Goal: Information Seeking & Learning: Learn about a topic

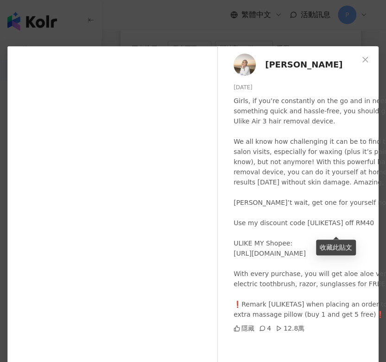
click at [221, 30] on div "Tasnim [PERSON_NAME] [DATE] Girls, if you’re constantly on the go and in need o…" at bounding box center [193, 181] width 386 height 362
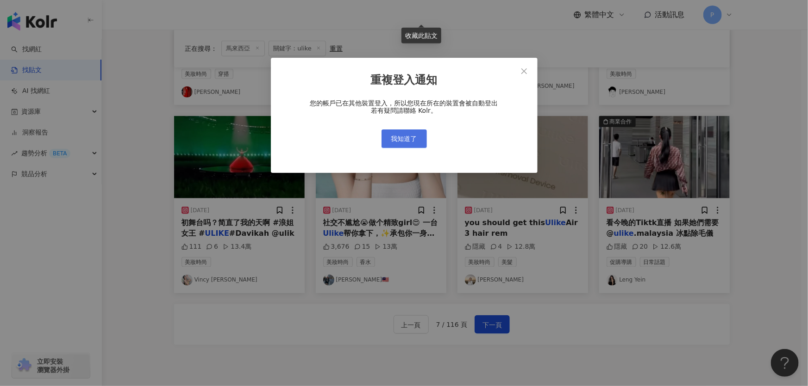
click at [385, 142] on span "我知道了" at bounding box center [404, 138] width 26 height 7
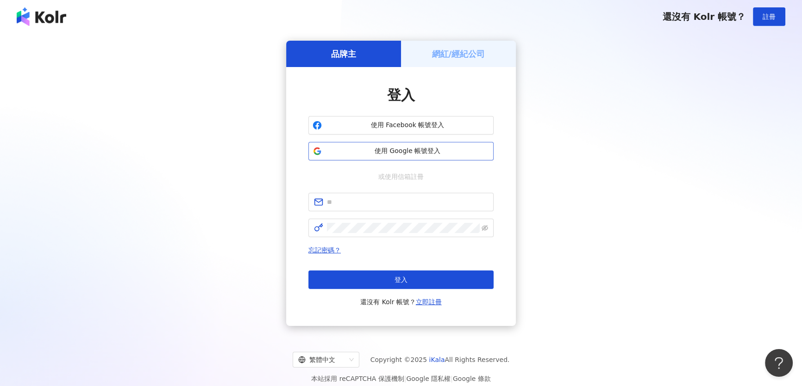
click at [385, 157] on button "使用 Google 帳號登入" at bounding box center [400, 151] width 185 height 19
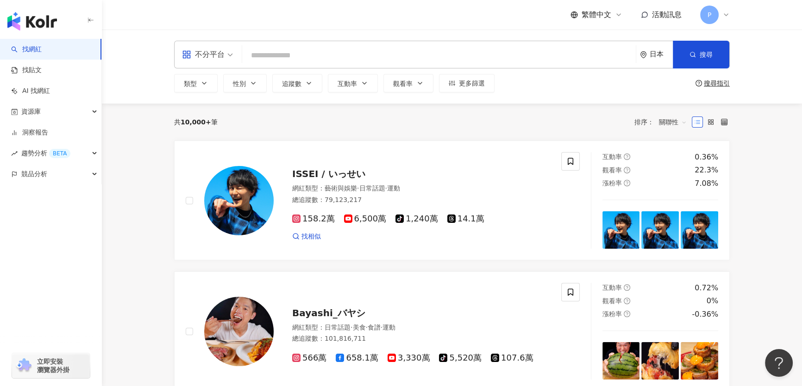
click at [385, 55] on div "日本" at bounding box center [656, 54] width 33 height 27
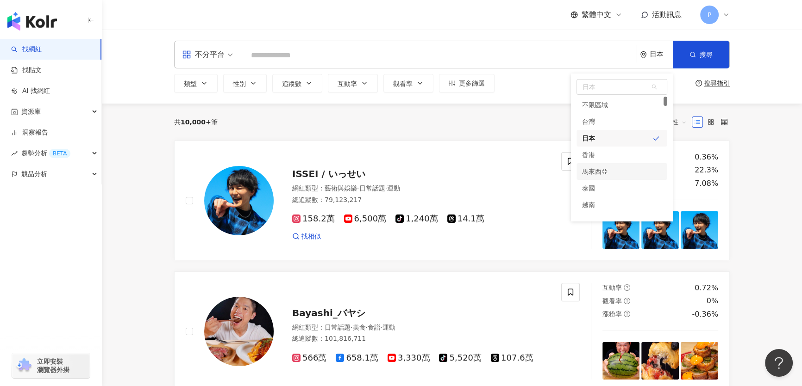
click at [385, 168] on div "馬來西亞" at bounding box center [621, 171] width 91 height 17
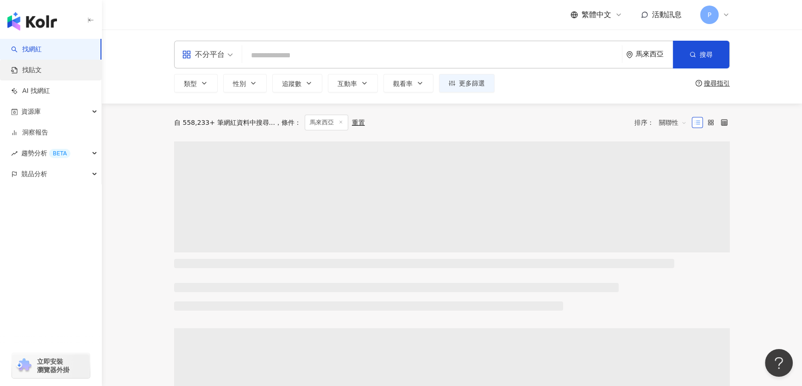
click at [26, 68] on link "找貼文" at bounding box center [26, 70] width 31 height 9
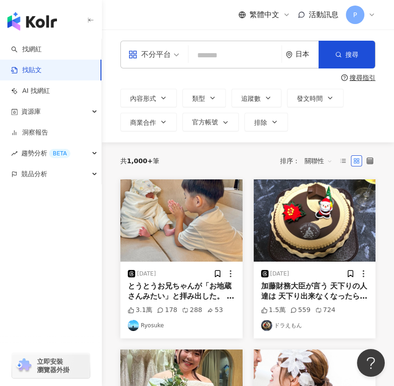
click at [238, 52] on input "search" at bounding box center [235, 55] width 86 height 20
type input "*****"
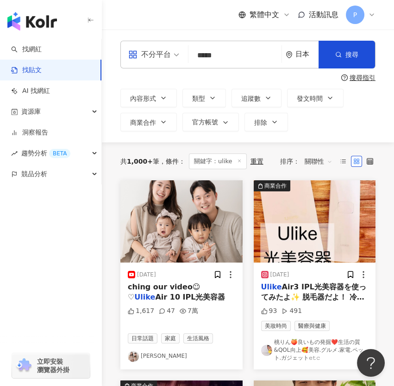
click at [297, 53] on div "日本" at bounding box center [306, 54] width 23 height 8
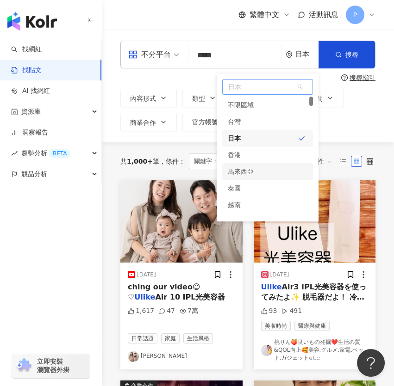
click at [267, 179] on div "馬來西亞" at bounding box center [267, 171] width 91 height 17
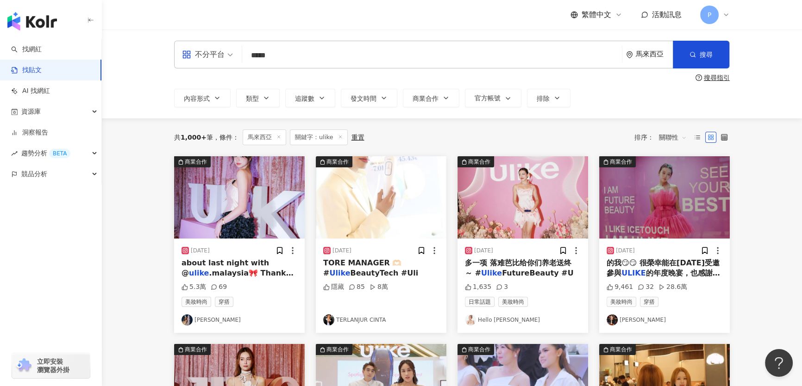
click at [385, 140] on span "關聯性" at bounding box center [673, 137] width 28 height 15
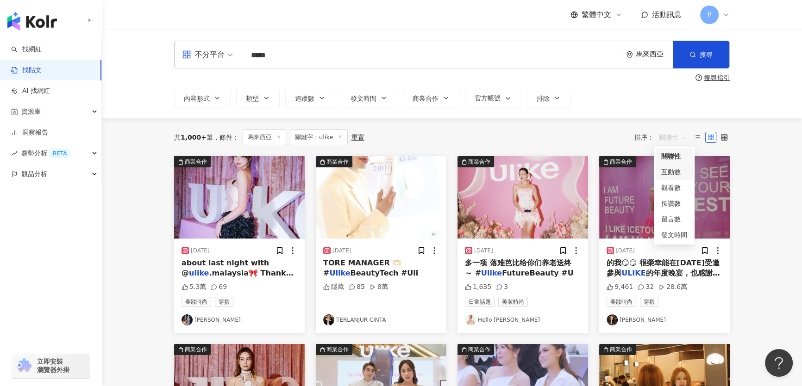
click at [385, 176] on div "互動數" at bounding box center [674, 172] width 26 height 10
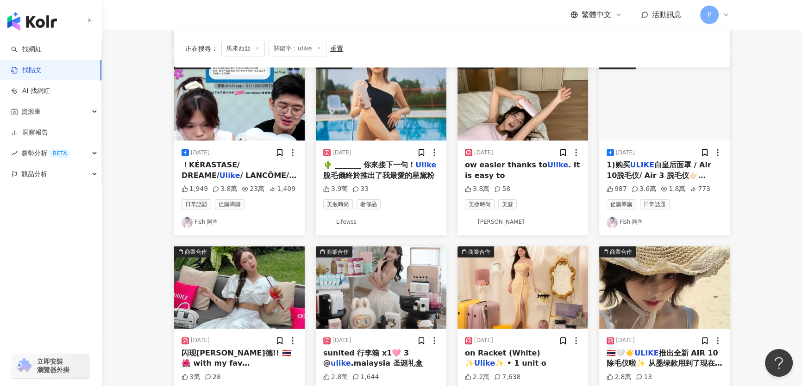
scroll to position [379, 0]
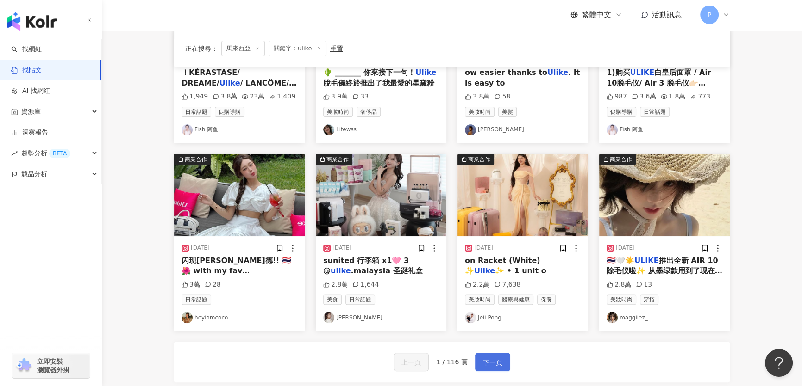
click at [385, 362] on span "下一頁" at bounding box center [492, 362] width 19 height 11
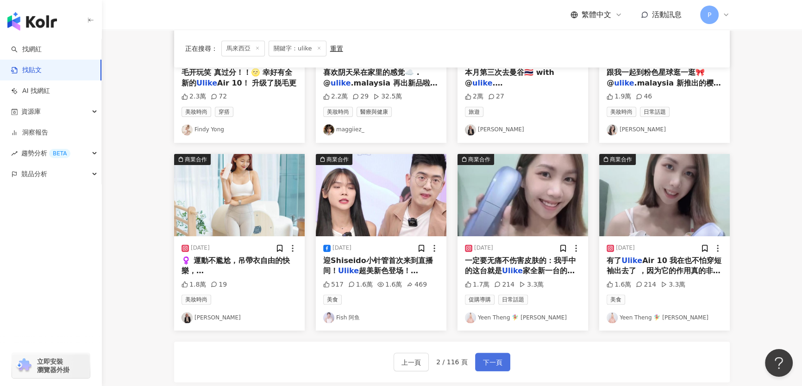
click at [385, 362] on span "下一頁" at bounding box center [492, 362] width 19 height 11
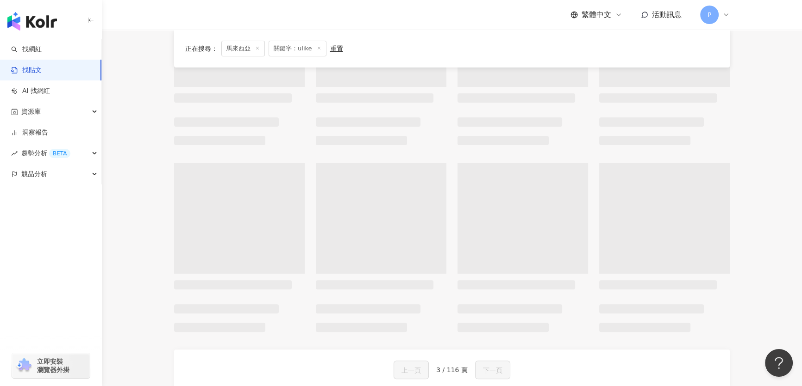
scroll to position [386, 0]
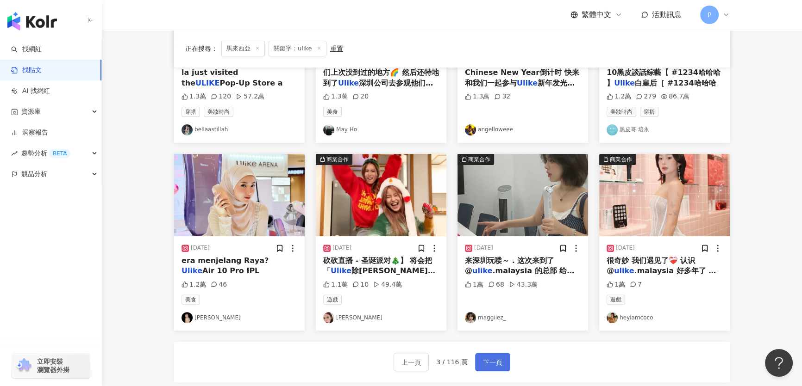
click at [385, 362] on span "下一頁" at bounding box center [492, 362] width 19 height 11
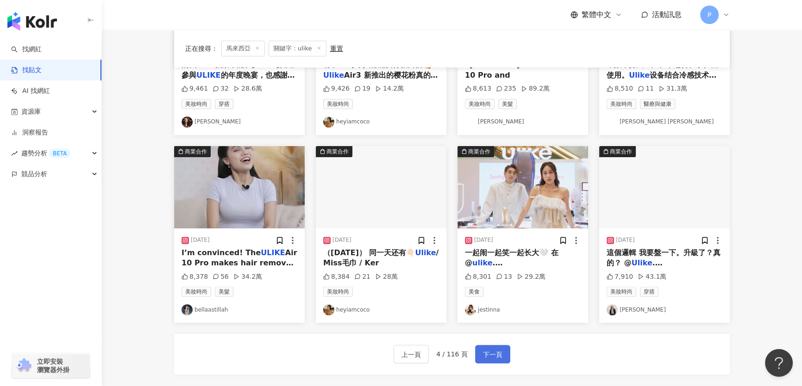
scroll to position [379, 0]
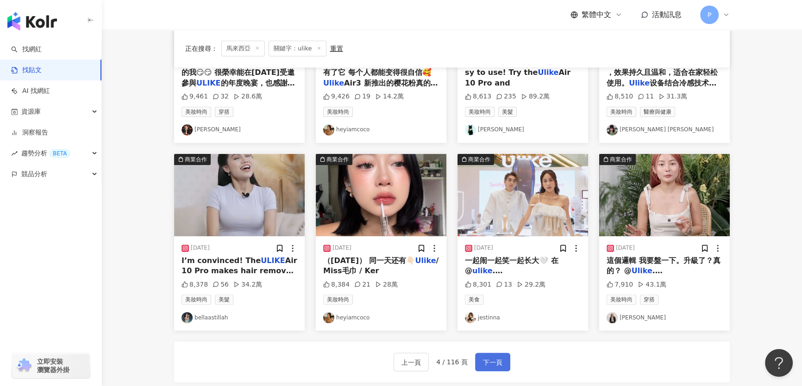
click at [385, 362] on span "下一頁" at bounding box center [492, 362] width 19 height 11
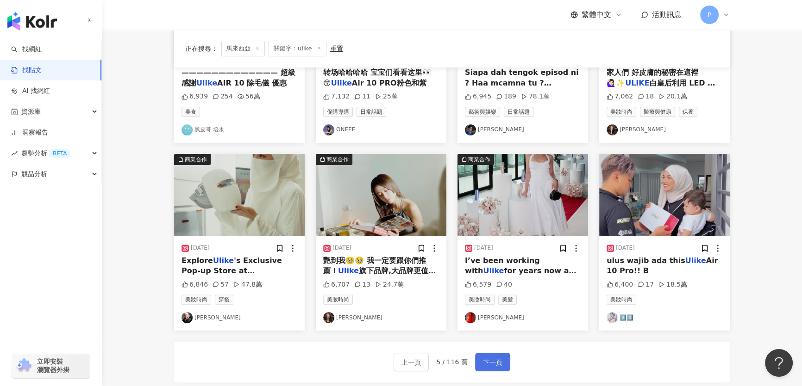
click at [385, 362] on span "下一頁" at bounding box center [492, 362] width 19 height 11
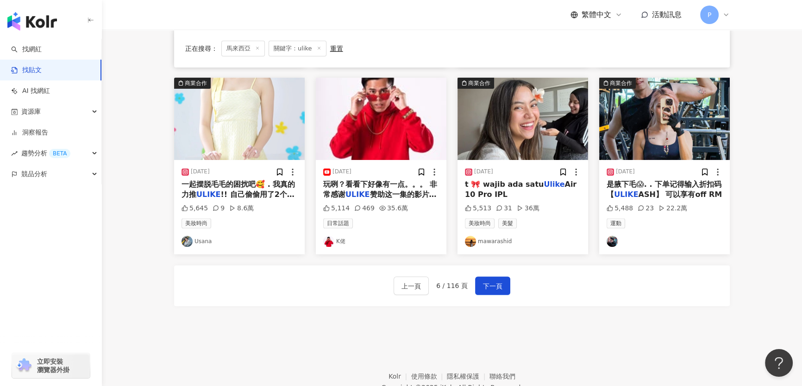
scroll to position [500, 0]
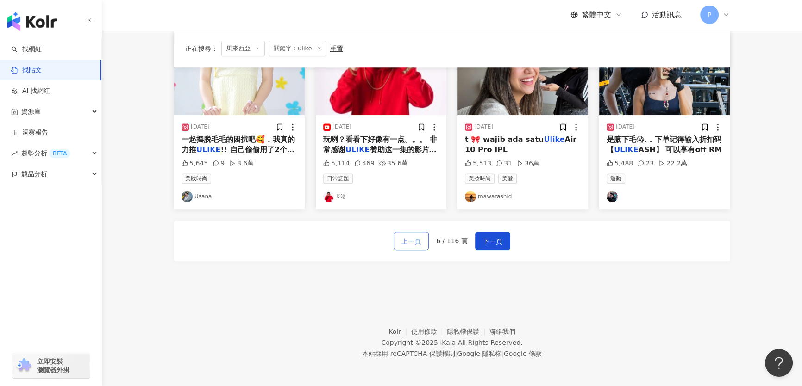
click at [385, 246] on span "上一頁" at bounding box center [410, 241] width 19 height 11
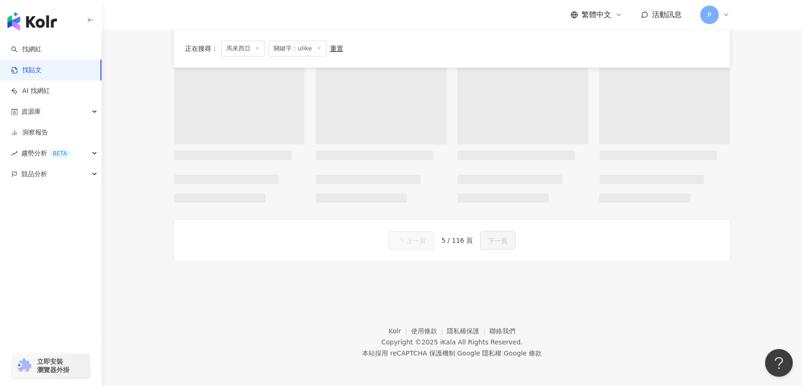
click at [385, 246] on span "上一頁" at bounding box center [415, 241] width 19 height 11
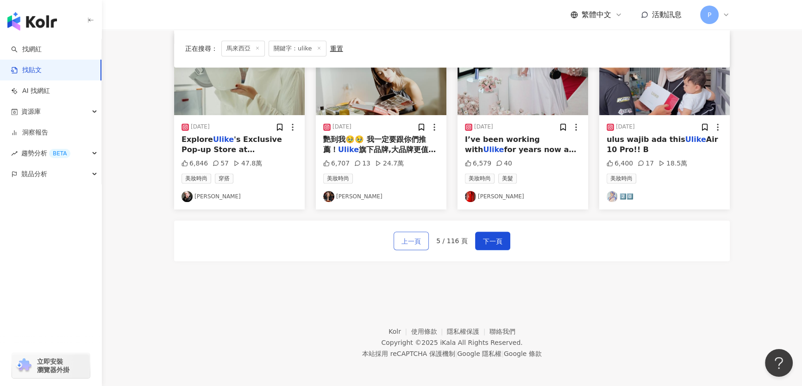
click at [385, 246] on span "上一頁" at bounding box center [410, 241] width 19 height 11
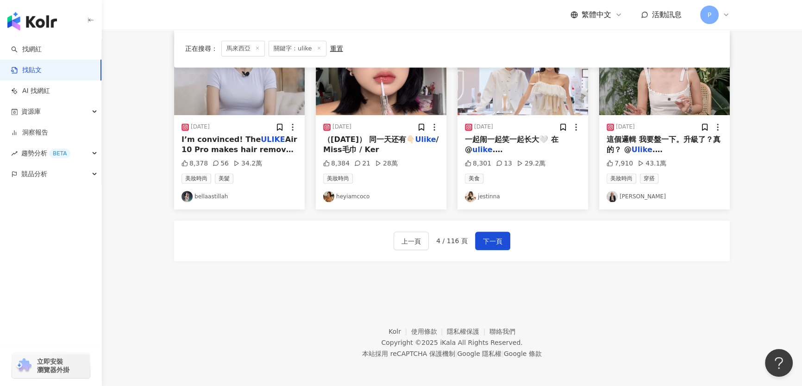
click at [385, 250] on div "上一頁 4 / 116 頁 下一頁" at bounding box center [451, 241] width 555 height 41
click at [385, 245] on span "上一頁" at bounding box center [410, 241] width 19 height 11
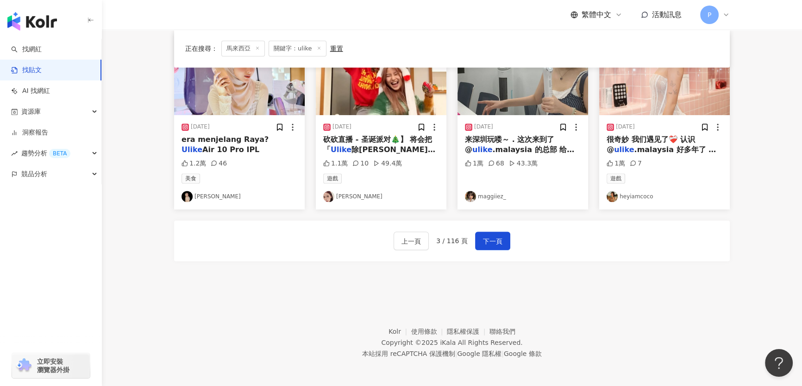
drag, startPoint x: 407, startPoint y: 249, endPoint x: 401, endPoint y: 252, distance: 7.2
click at [385, 252] on div "上一頁 3 / 116 頁 下一頁" at bounding box center [451, 241] width 555 height 41
click at [385, 243] on button "上一頁" at bounding box center [410, 241] width 35 height 19
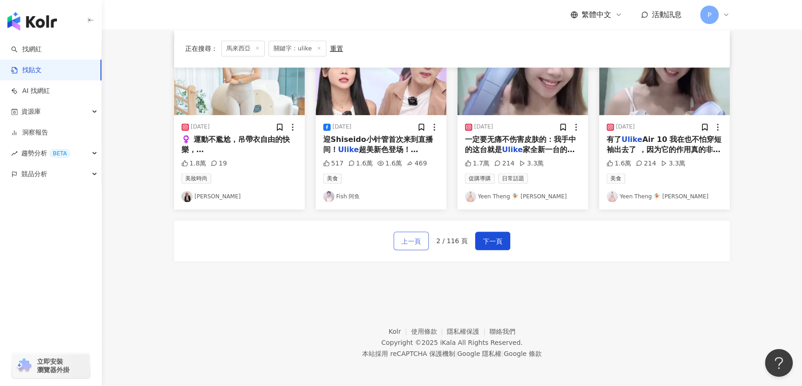
click at [385, 243] on button "上一頁" at bounding box center [410, 241] width 35 height 19
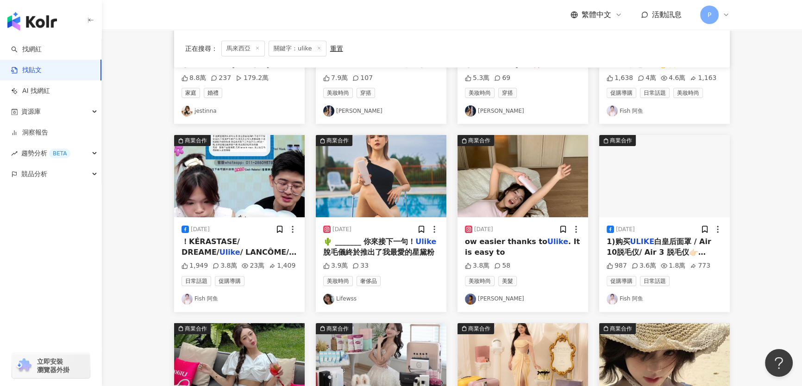
scroll to position [210, 0]
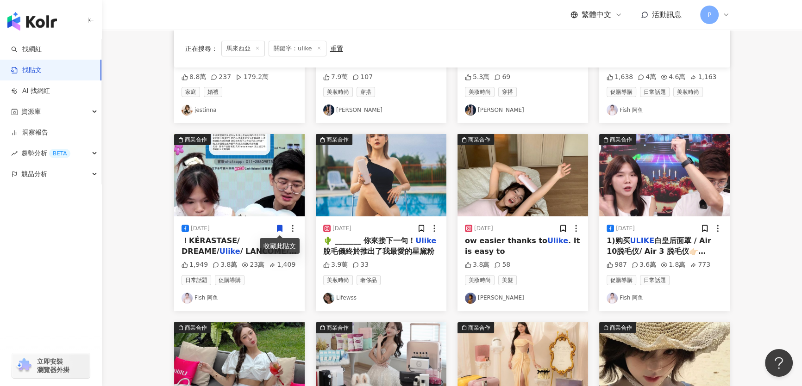
click at [385, 171] on img at bounding box center [522, 175] width 131 height 82
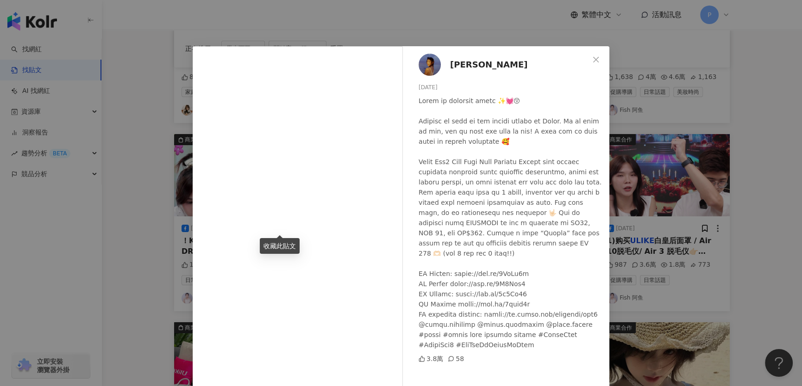
click at [385, 210] on div "Jovane 彭嘉伊 2024/1/4 3.8萬 58 查看原始貼文" at bounding box center [401, 193] width 802 height 386
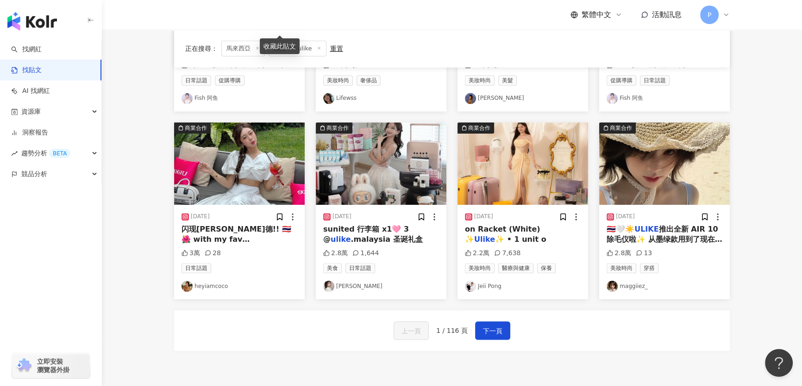
scroll to position [463, 0]
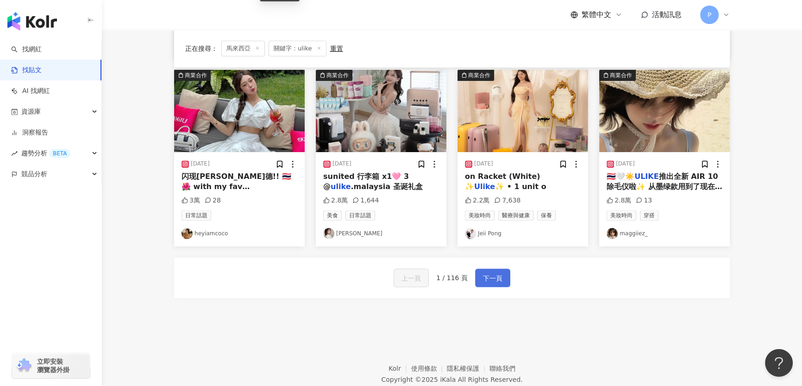
click at [385, 284] on button "下一頁" at bounding box center [492, 278] width 35 height 19
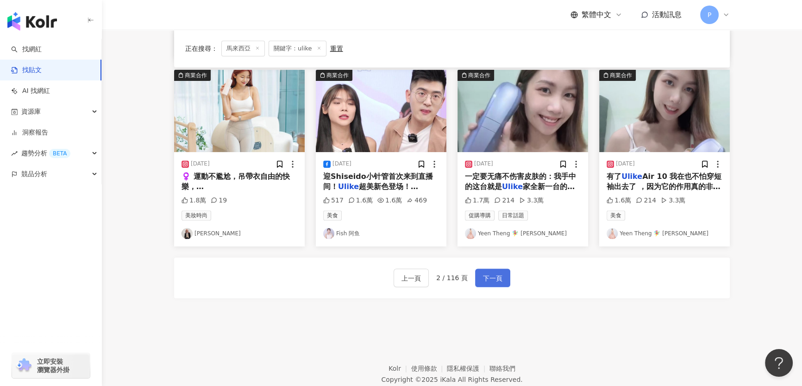
click at [385, 278] on span "下一頁" at bounding box center [492, 278] width 19 height 11
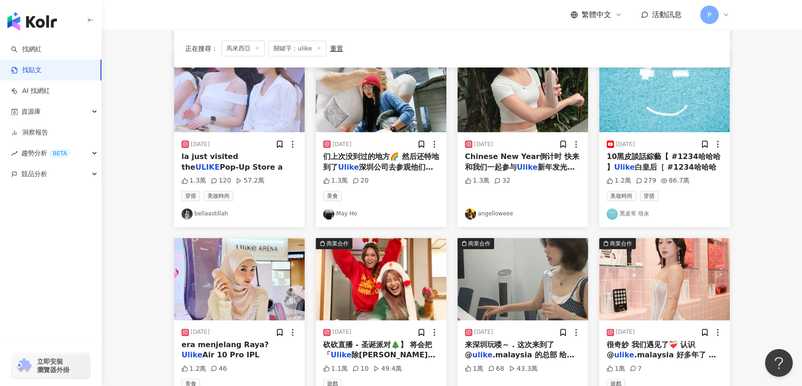
scroll to position [252, 0]
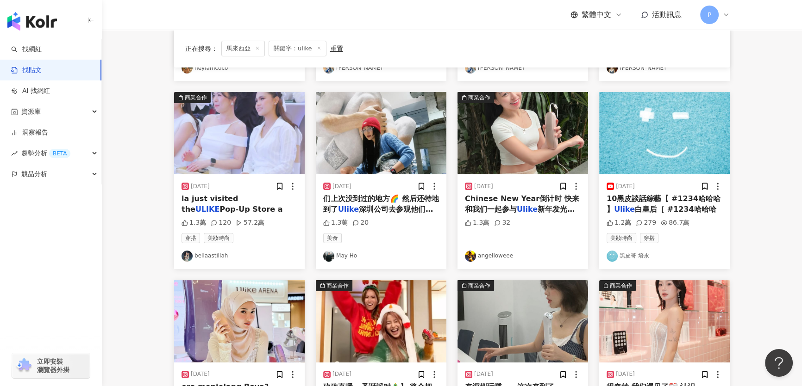
click at [385, 150] on img at bounding box center [522, 133] width 131 height 82
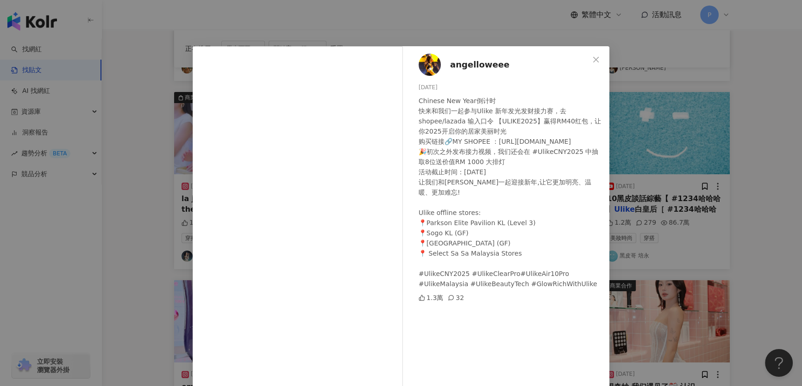
click at [385, 70] on img at bounding box center [429, 65] width 22 height 22
click at [385, 137] on div "angelloweee 2025/1/27 Chinese New Year倒计时 快来和我们一起参与Ulike 新年发光发财接力赛，去shopee/laza…" at bounding box center [401, 193] width 802 height 386
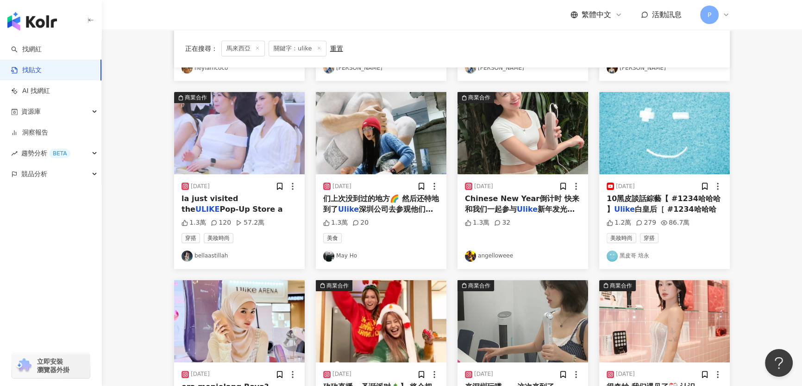
scroll to position [379, 0]
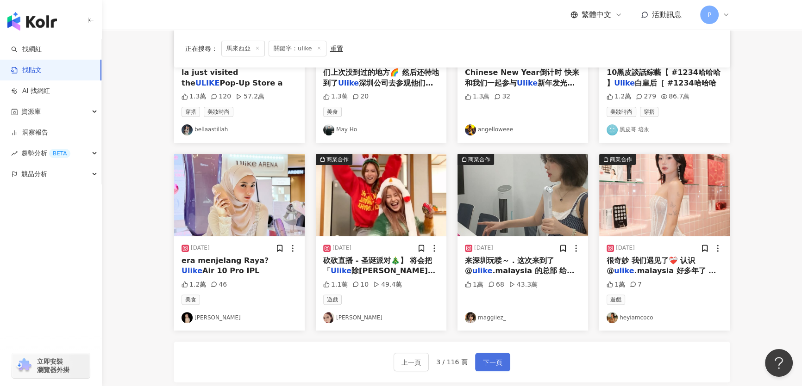
click at [385, 355] on button "下一頁" at bounding box center [492, 362] width 35 height 19
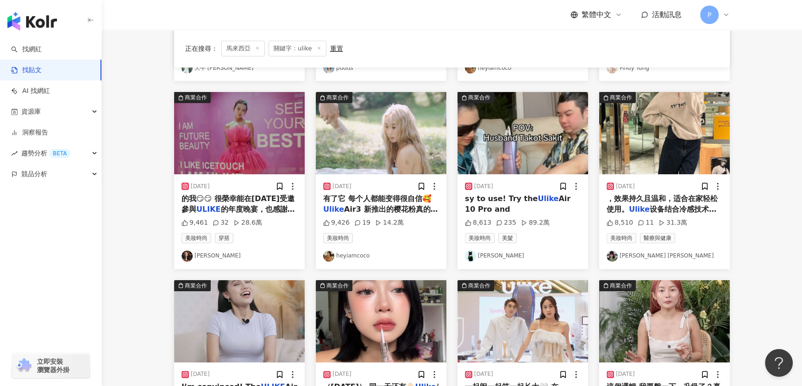
scroll to position [294, 0]
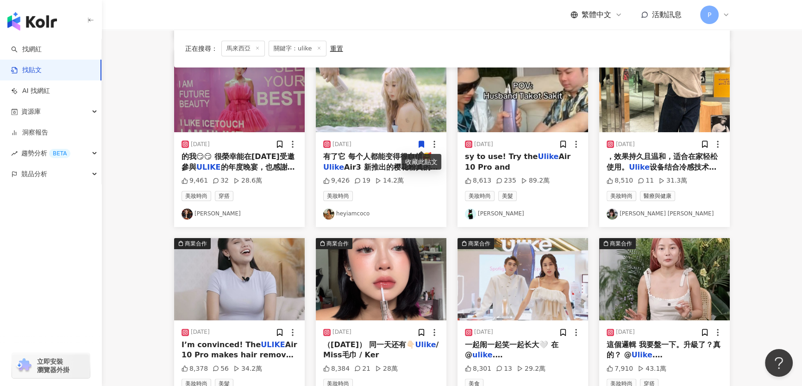
click at [385, 105] on img at bounding box center [664, 91] width 131 height 82
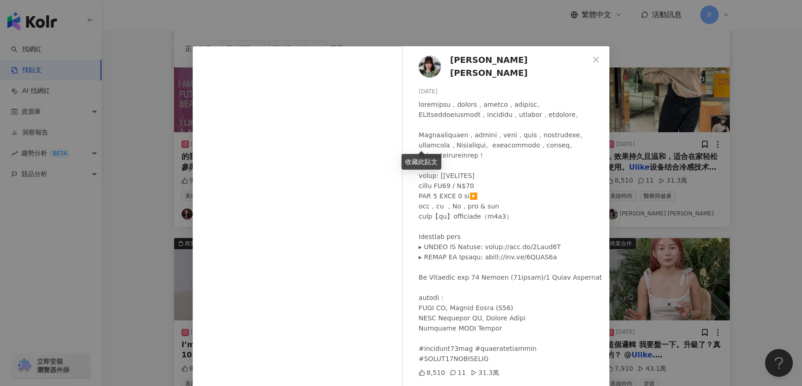
click at [385, 70] on img at bounding box center [429, 67] width 22 height 22
click at [385, 32] on div "Priscilla Abby 蔡恩雨 2024/9/4 8,510 11 31.3萬 查看原始貼文" at bounding box center [401, 193] width 802 height 386
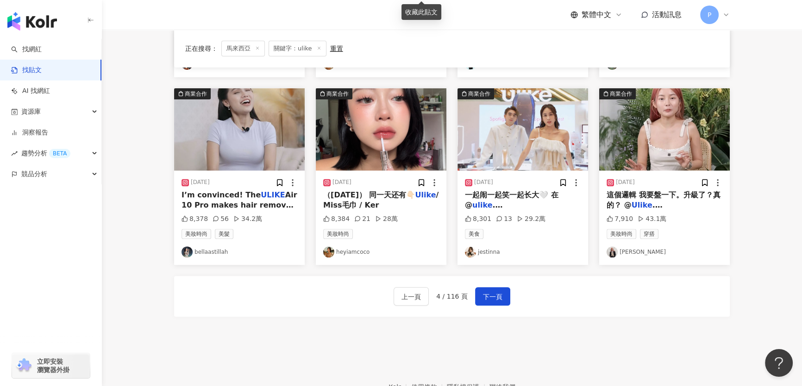
scroll to position [463, 0]
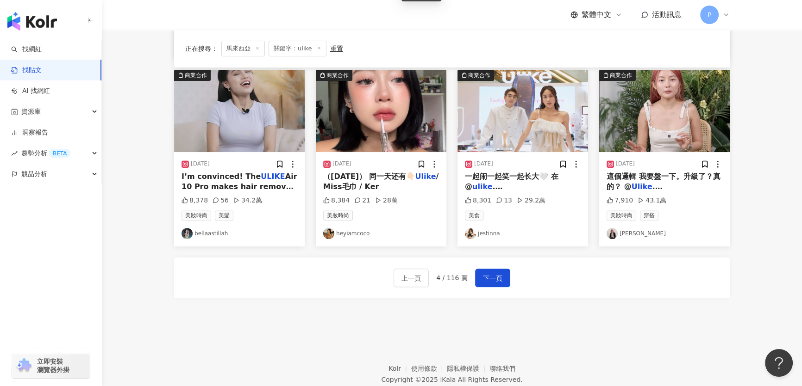
click at [385, 277] on div "上一頁 4 / 116 頁 下一頁" at bounding box center [451, 278] width 117 height 19
click at [385, 276] on button "下一頁" at bounding box center [492, 278] width 35 height 19
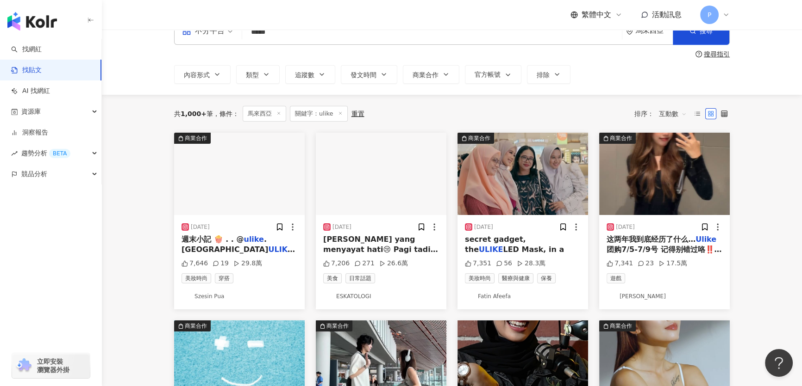
scroll to position [0, 0]
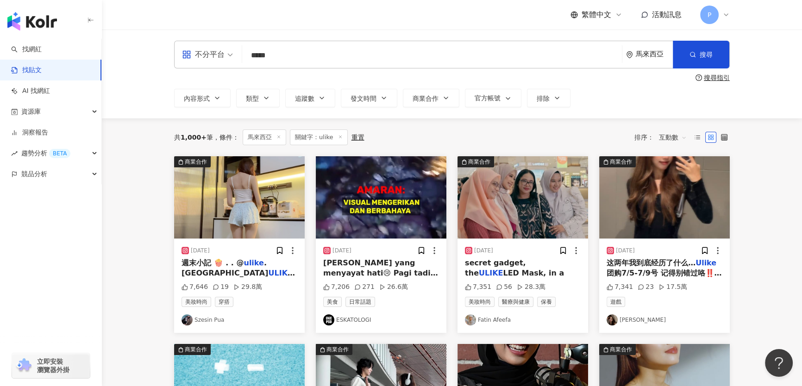
click at [183, 201] on img at bounding box center [239, 197] width 131 height 82
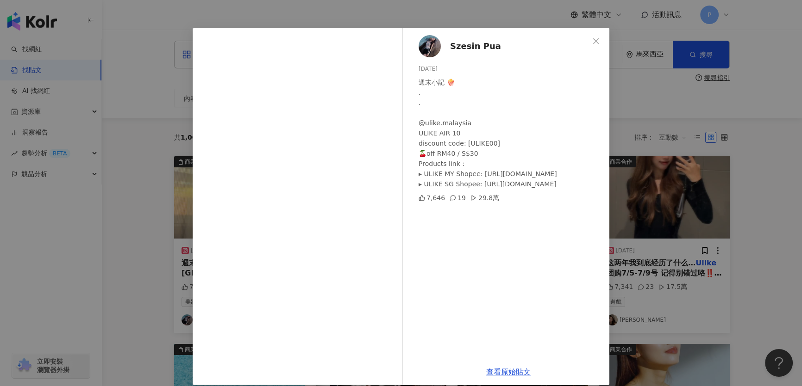
scroll to position [28, 0]
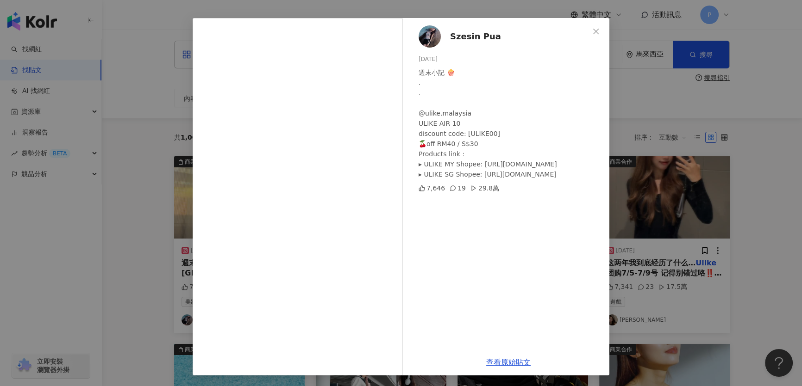
click at [385, 46] on div at bounding box center [429, 36] width 22 height 22
click at [385, 100] on div "Szesin Pua 2024/11/26 週末小記 🍿 . . @ulike.malaysia ULIKE AIR 10 discount code: [U…" at bounding box center [401, 193] width 802 height 386
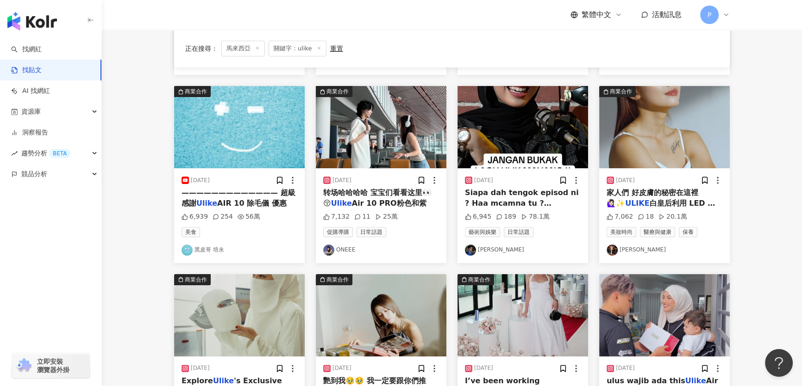
scroll to position [210, 0]
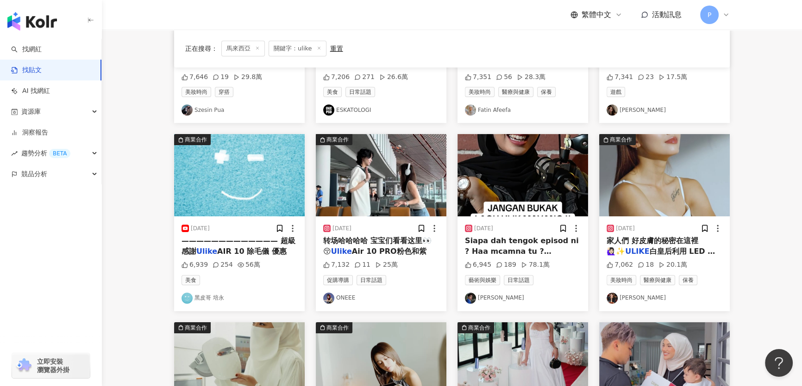
click at [385, 174] on img at bounding box center [381, 175] width 131 height 82
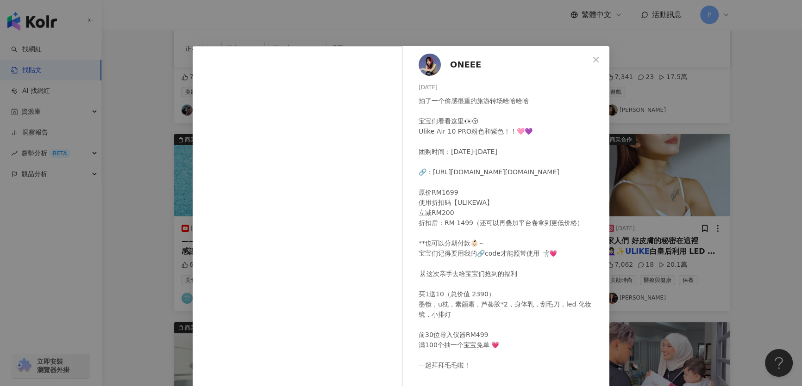
click at [385, 196] on div "ONEEE 2024/7/23 拍了一个偷感很重的旅游转场哈哈哈哈 宝宝们看看这里👀😚 Ulike Air 10 PRO粉色和紫色！！🩷💜 团购时间：7月24…" at bounding box center [401, 193] width 802 height 386
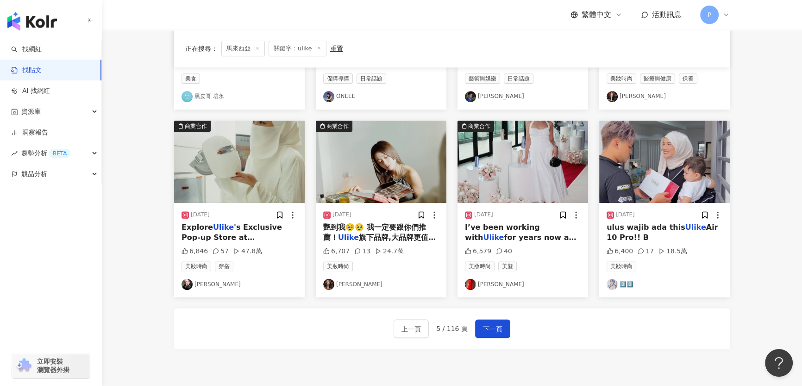
scroll to position [421, 0]
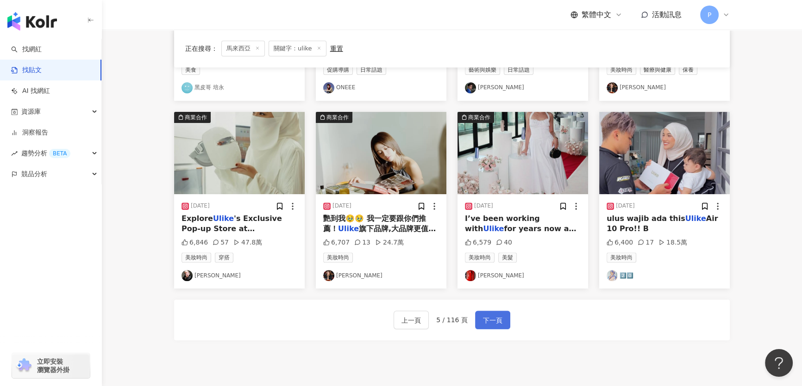
click at [385, 317] on span "下一頁" at bounding box center [492, 320] width 19 height 11
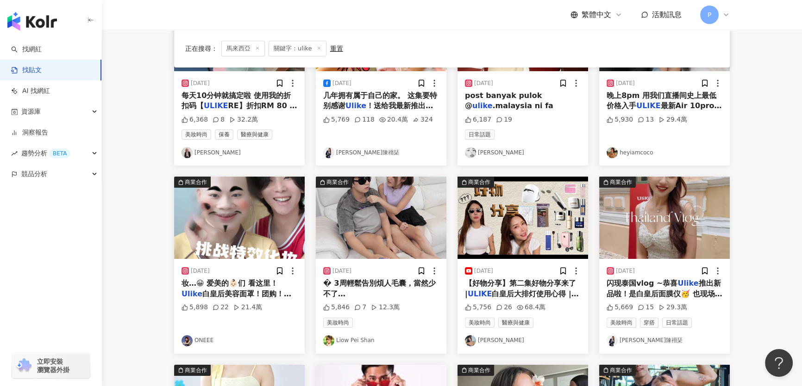
scroll to position [168, 0]
click at [385, 268] on div "2023/9/1" at bounding box center [381, 270] width 116 height 9
click at [385, 213] on img at bounding box center [381, 217] width 131 height 82
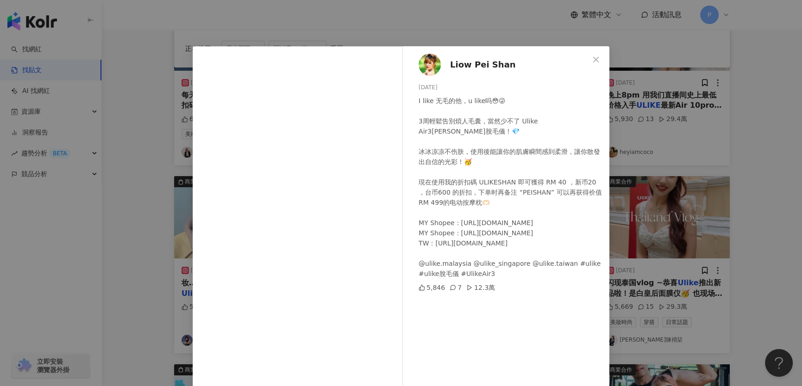
click at [385, 177] on div "Liow Pei Shan 2023/9/1 I like 无毛的他，u like吗😳😜 3周輕鬆告別煩人毛囊，當然少不了 Ulike Air3藍寶石脫毛儀！…" at bounding box center [401, 193] width 802 height 386
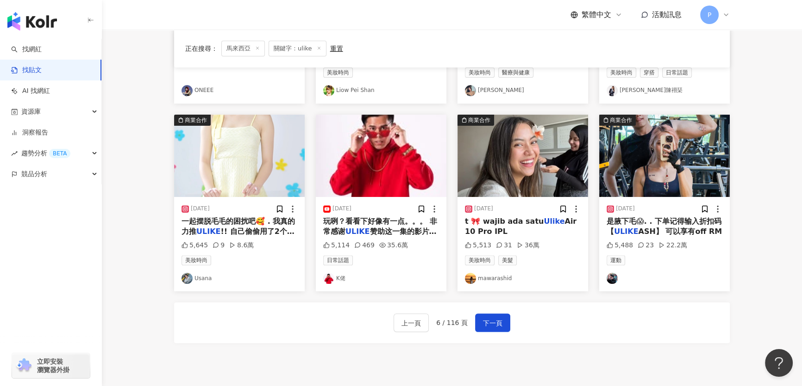
scroll to position [421, 0]
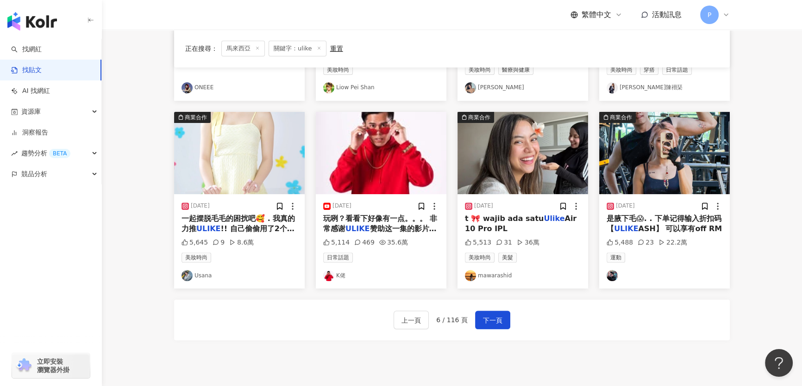
click at [264, 187] on img at bounding box center [239, 153] width 131 height 82
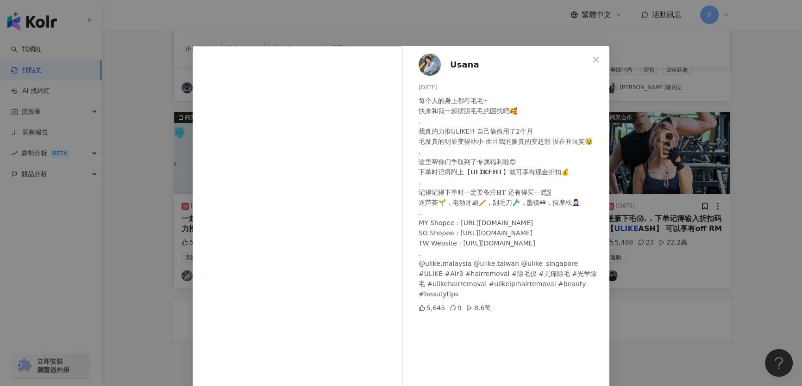
click at [385, 67] on img at bounding box center [429, 65] width 22 height 22
click at [385, 155] on div "Usana 2023/10/3 每个人的身上都有毛毛~ 快来和我一起摆脱毛毛的困扰吧🥰 . 我真的力推ULIKE!! 自己偷偷用了2个月 毛发真的明显变得幼小…" at bounding box center [401, 193] width 802 height 386
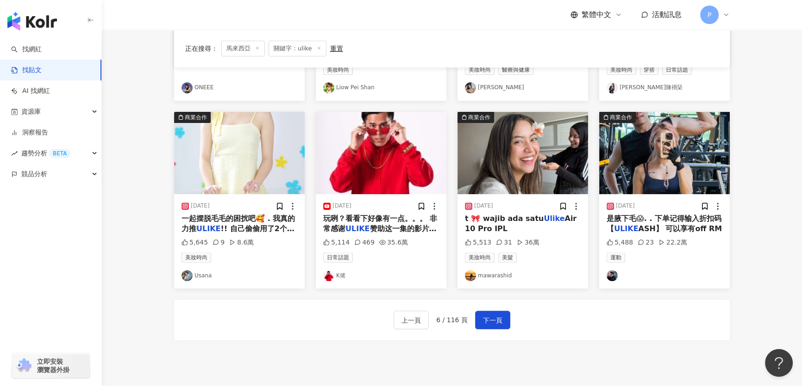
click at [385, 150] on img at bounding box center [664, 153] width 131 height 82
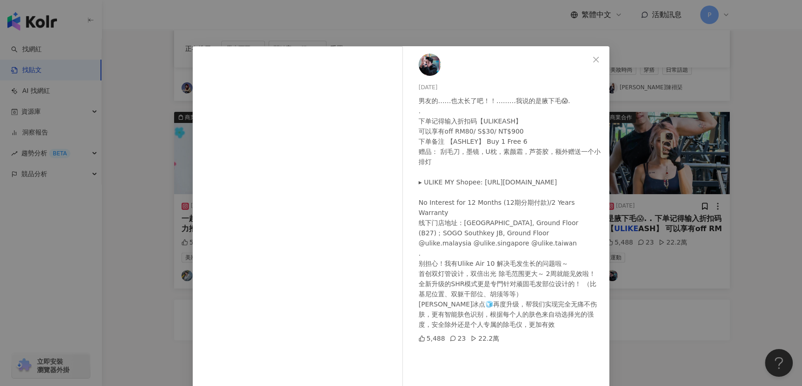
click at [385, 68] on img at bounding box center [429, 65] width 22 height 22
click at [385, 10] on div "2024/6/6 男友的……也太长了吧！！………我说的是腋下毛😱. . 下单记得输入折扣码【ULIKEASH】 可以享有off RM80/ S$30/ NT$…" at bounding box center [401, 193] width 802 height 386
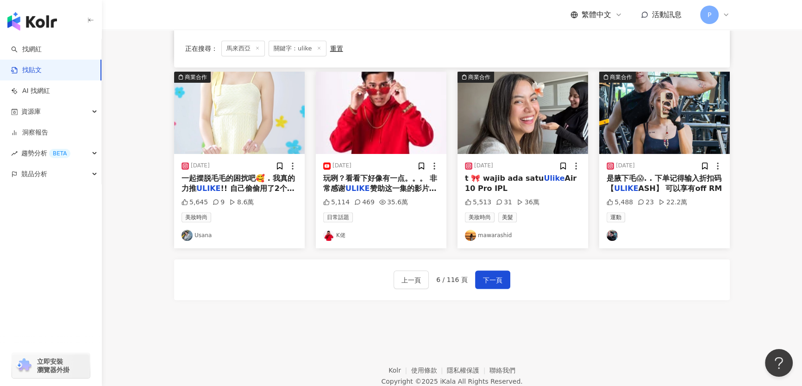
scroll to position [500, 0]
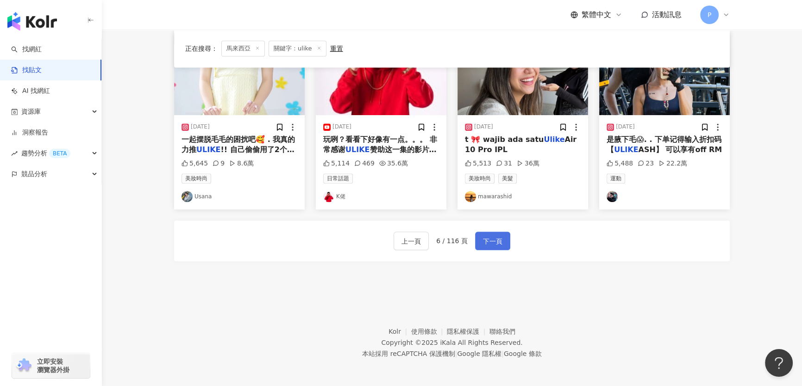
click at [385, 236] on span "下一頁" at bounding box center [492, 241] width 19 height 11
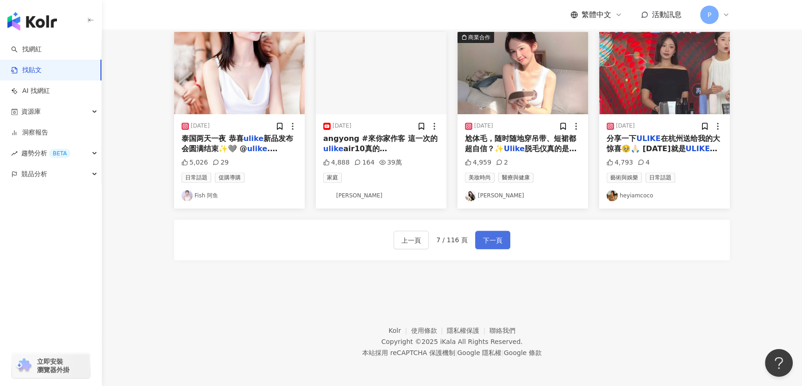
scroll to position [8, 0]
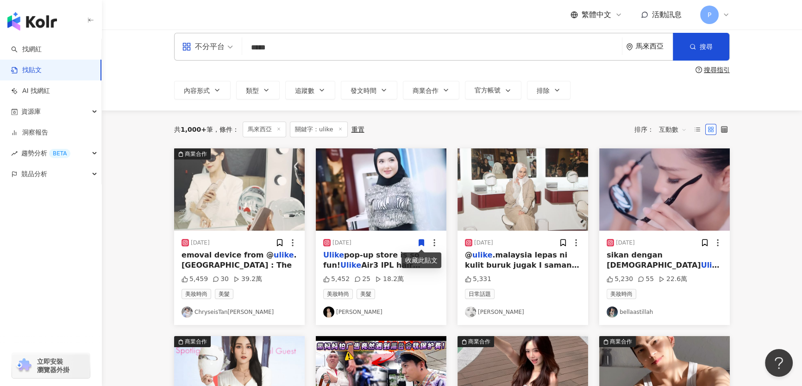
click at [264, 188] on img at bounding box center [239, 190] width 131 height 82
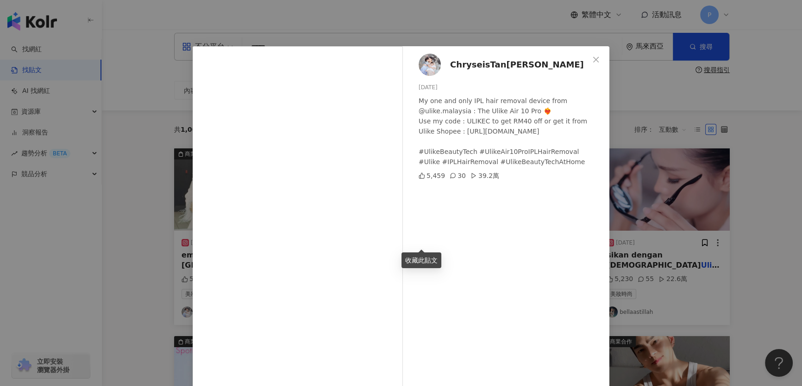
click at [385, 56] on img at bounding box center [429, 65] width 22 height 22
click at [385, 123] on div "ChryseisTan陈雪铃 2024/8/27 My one and only IPL hair removal device from @ulike.ma…" at bounding box center [401, 193] width 802 height 386
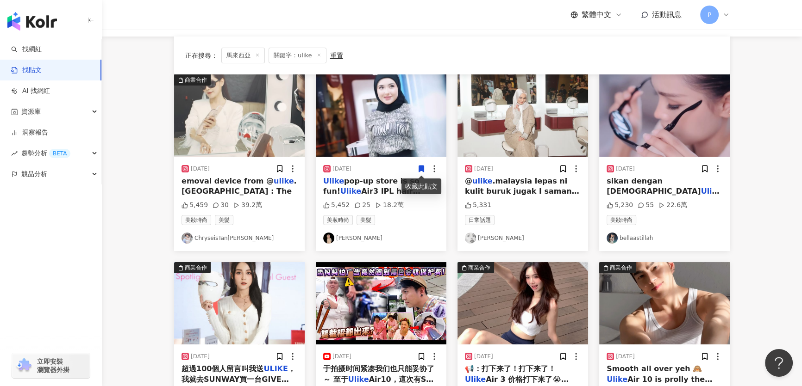
scroll to position [218, 0]
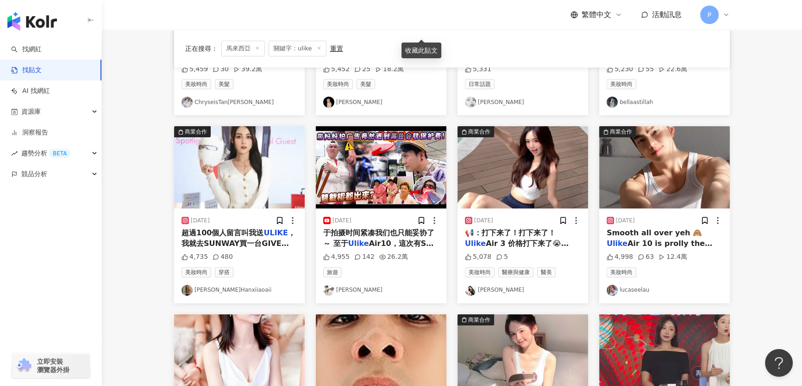
click at [385, 171] on img at bounding box center [522, 167] width 131 height 82
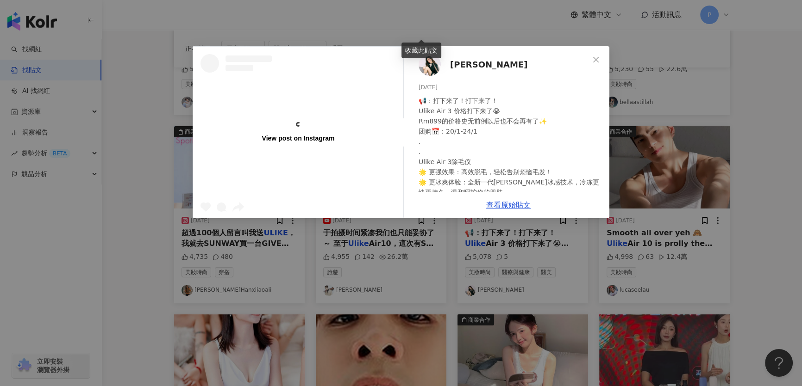
click at [385, 74] on img at bounding box center [429, 65] width 22 height 22
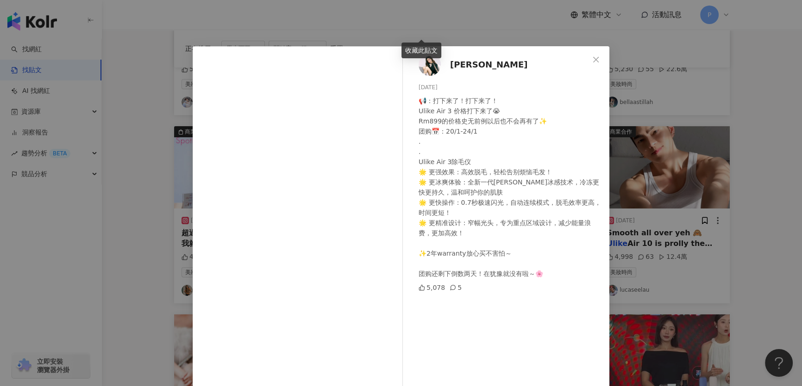
click at [385, 131] on div "张 凯 玟 ᴬᴺᴳᴱᴸ 2025/1/23 📢：打下来了！打下来了！ Ulike Air 3 价格打下来了😭 Rm899的价格史无前例以后也不会再有了✨ 团购…" at bounding box center [401, 193] width 802 height 386
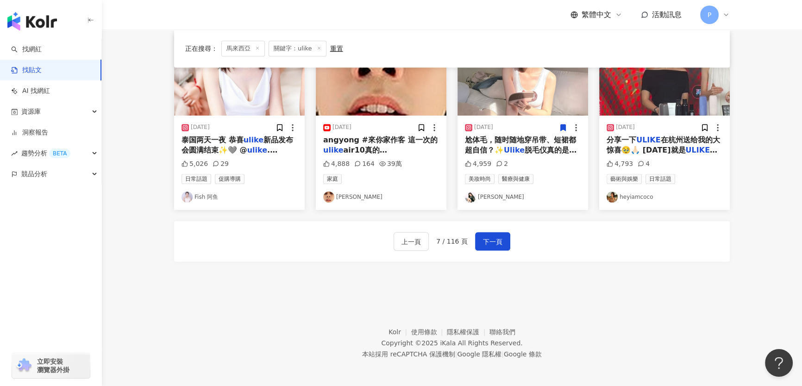
scroll to position [500, 0]
click at [385, 252] on div "上一頁 7 / 116 頁 下一頁" at bounding box center [451, 241] width 555 height 41
click at [385, 233] on button "下一頁" at bounding box center [492, 241] width 35 height 19
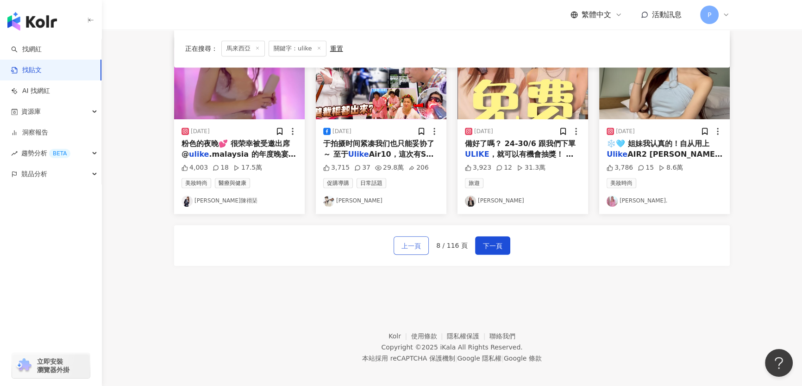
click at [385, 241] on span "上一頁" at bounding box center [410, 246] width 19 height 11
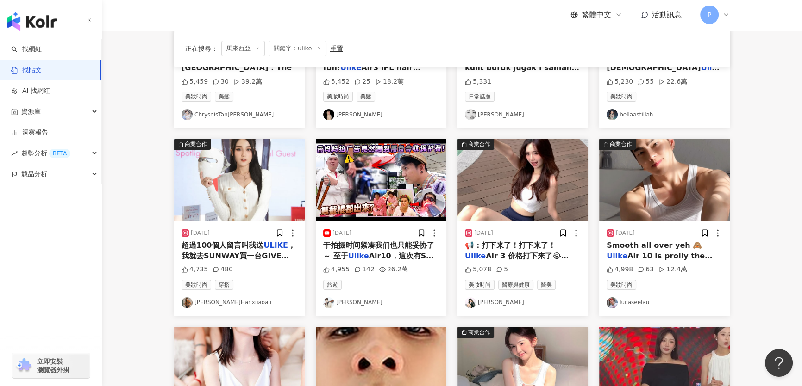
scroll to position [37, 0]
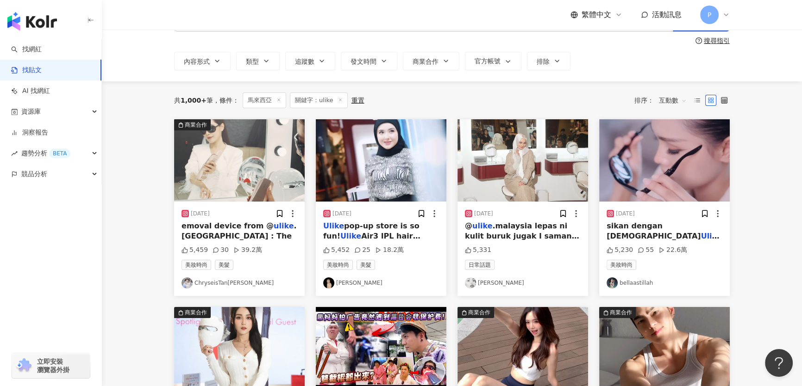
click at [226, 186] on img at bounding box center [239, 160] width 131 height 82
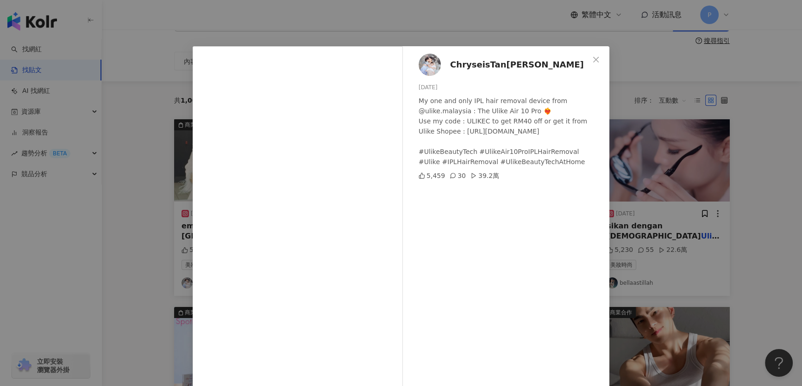
click at [385, 177] on div "39.2萬" at bounding box center [484, 176] width 29 height 10
click at [385, 173] on div "39.2萬" at bounding box center [484, 176] width 29 height 10
click at [385, 82] on div "ChryseisTan陈雪铃 2024/8/27 My one and only IPL hair removal device from @ulike.ma…" at bounding box center [401, 193] width 802 height 386
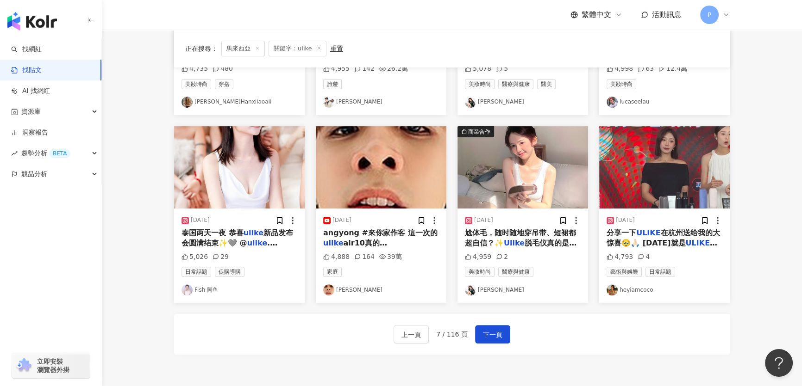
scroll to position [500, 0]
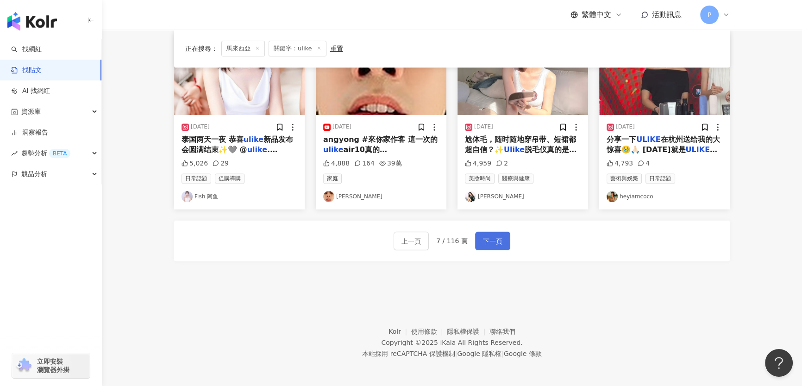
click at [385, 245] on span "下一頁" at bounding box center [492, 241] width 19 height 11
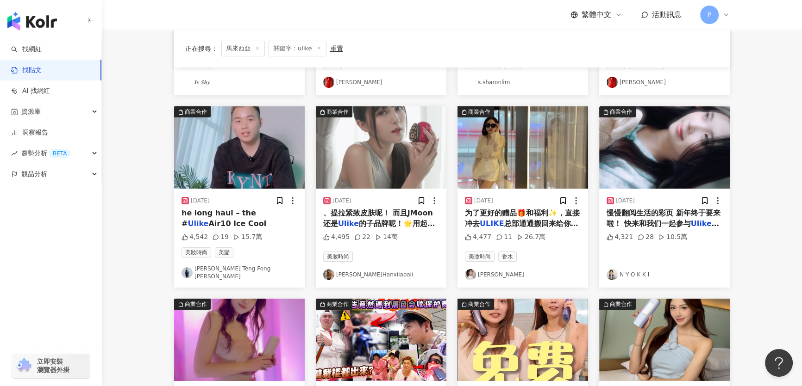
scroll to position [248, 0]
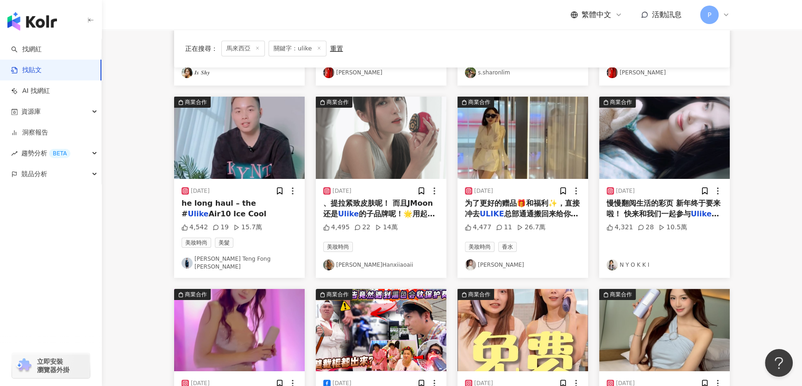
click at [385, 140] on img at bounding box center [664, 138] width 131 height 82
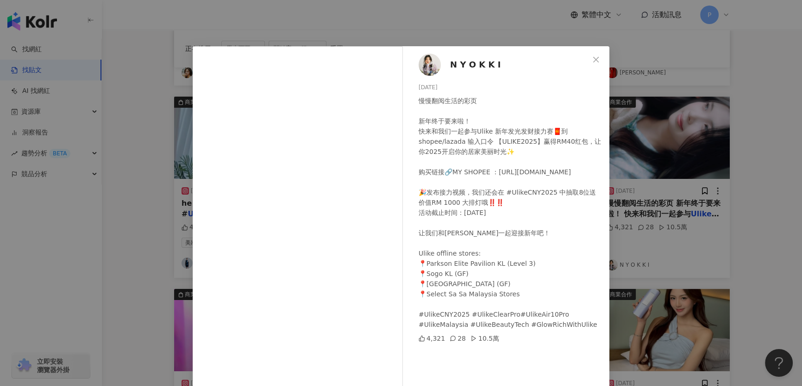
click at [385, 71] on img at bounding box center [429, 65] width 22 height 22
click at [385, 88] on div "N Y O K K I 2025/1/11 慢慢翻阅生活的彩页 新年终于要来啦！ 快来和我们一起参与Ulike 新年发光发财接力赛🧧到shopee/lazad…" at bounding box center [401, 193] width 802 height 386
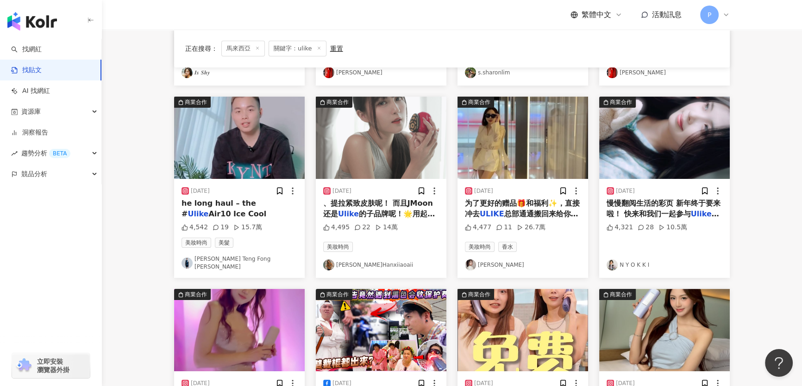
scroll to position [374, 0]
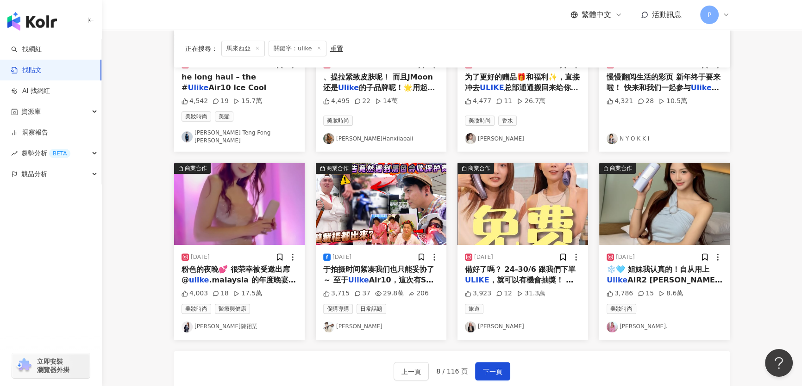
click at [385, 186] on img at bounding box center [664, 204] width 131 height 82
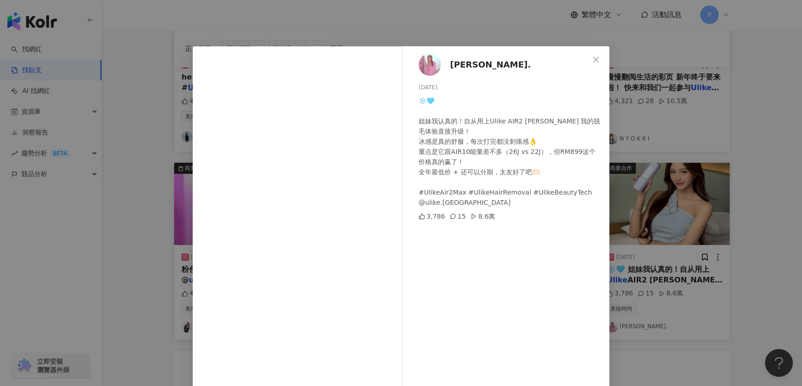
click at [385, 53] on div "琳. 2025/6/3 ❄️🩵 姐妹我认真的！自从用上Ulike AIR2 MAX 我的脱毛体验直接升级！ 冰感是真的舒服，每次打完都没刺痛感👌 重点是它跟A…" at bounding box center [508, 211] width 202 height 331
click at [385, 65] on img at bounding box center [429, 65] width 22 height 22
click at [385, 81] on div "琳. 2025/6/3 ❄️🩵 姐妹我认真的！自从用上Ulike AIR2 MAX 我的脱毛体验直接升级！ 冰感是真的舒服，每次打完都没刺痛感👌 重点是它跟A…" at bounding box center [401, 193] width 802 height 386
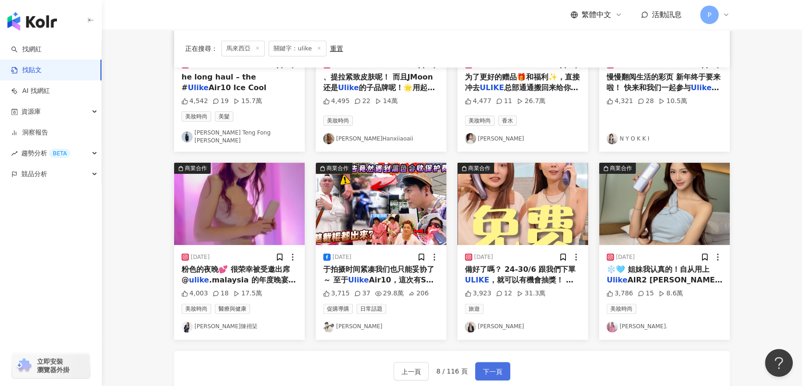
click at [385, 362] on span "下一頁" at bounding box center [492, 372] width 19 height 11
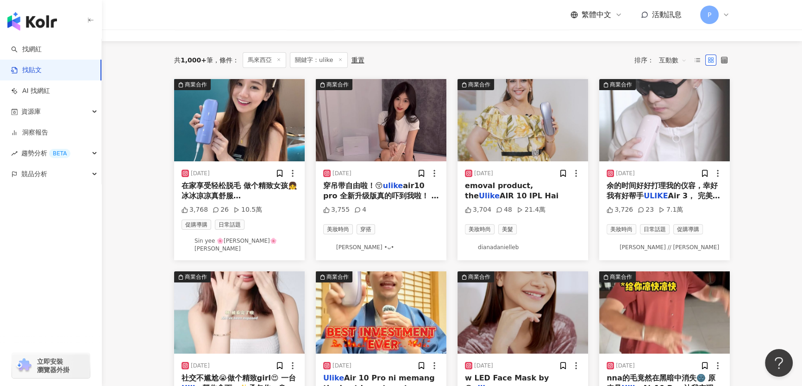
scroll to position [84, 0]
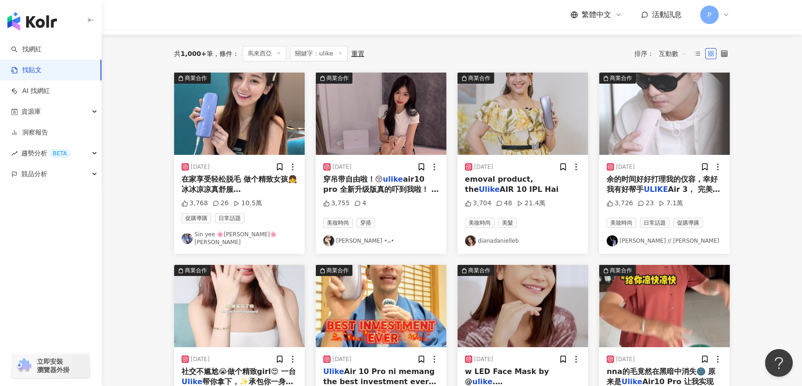
click at [385, 106] on img at bounding box center [381, 114] width 131 height 82
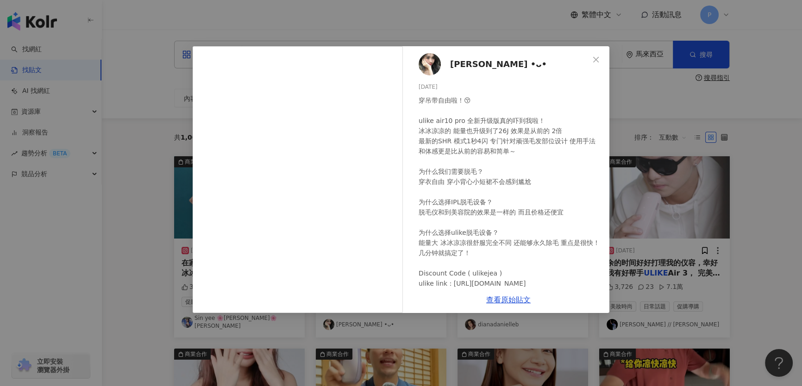
scroll to position [0, 0]
click at [385, 68] on img at bounding box center [429, 65] width 22 height 22
click at [385, 112] on div "怡萱 •ᴗ• 2025/1/12 穿吊带自由啦！😚 ulike air10 pro 全新升级版真的吓到我啦！ 冰冰凉凉的 能量也升级到了26J 效果是从前的 …" at bounding box center [401, 193] width 802 height 386
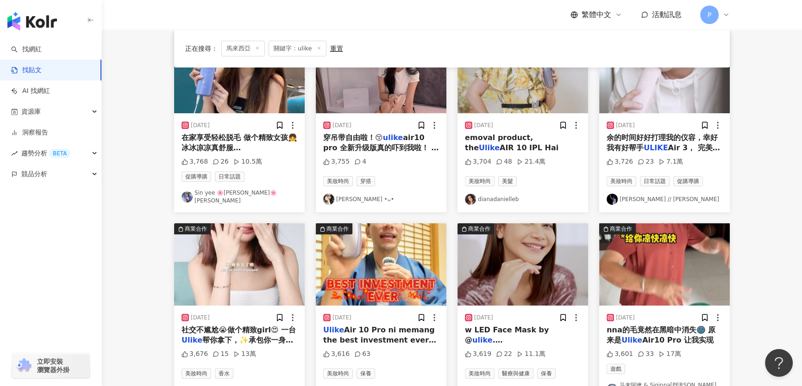
scroll to position [252, 0]
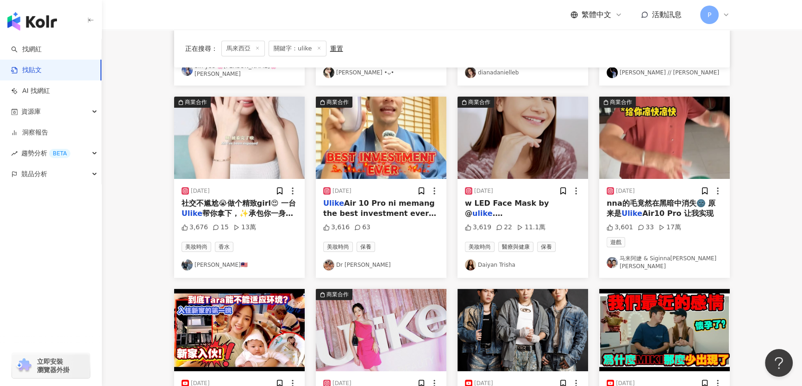
click at [237, 119] on img at bounding box center [239, 138] width 131 height 82
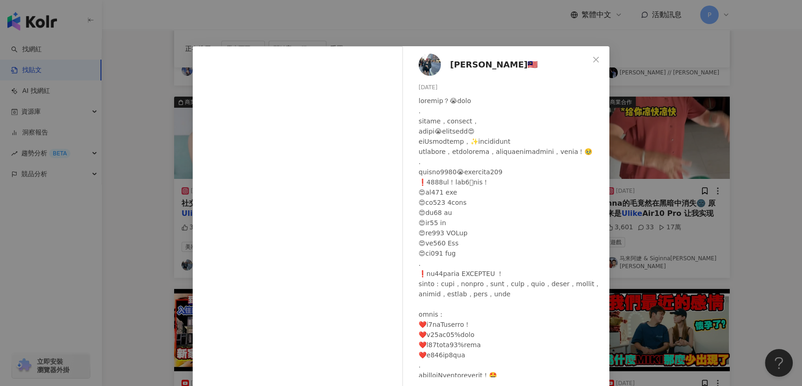
click at [385, 112] on div "Sharon🇲🇾 2024/8/29 3,676 15 13萬 查看原始貼文" at bounding box center [401, 193] width 802 height 386
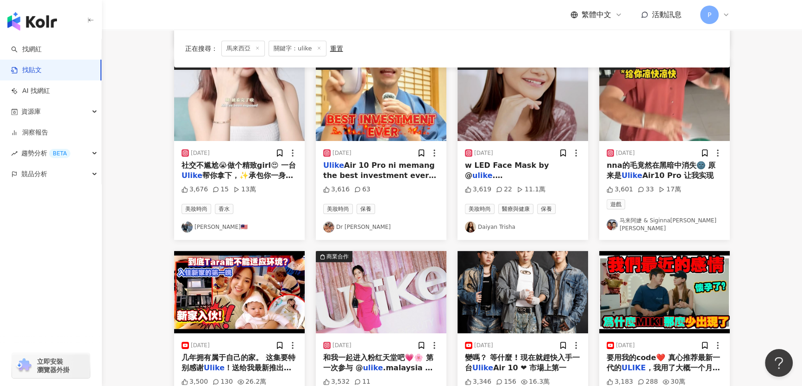
scroll to position [294, 0]
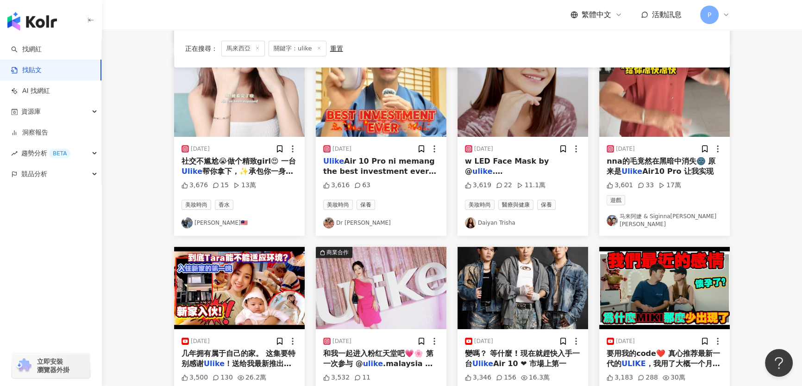
click at [268, 99] on img at bounding box center [239, 96] width 131 height 82
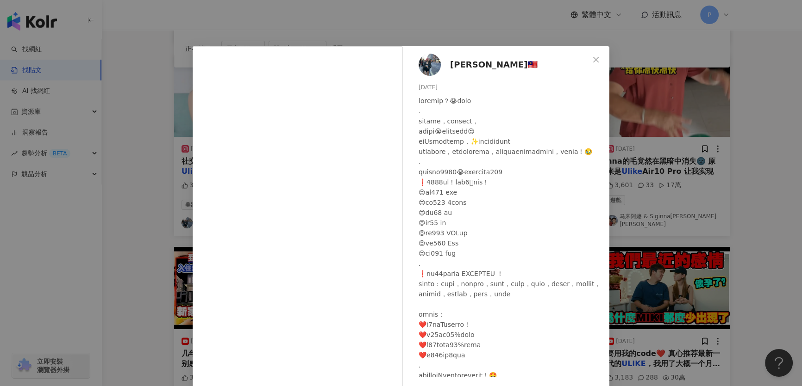
click at [385, 68] on img at bounding box center [429, 65] width 22 height 22
click at [385, 128] on div "Sharon🇲🇾 2024/8/29 3,676 15 13萬 查看原始貼文" at bounding box center [401, 193] width 802 height 386
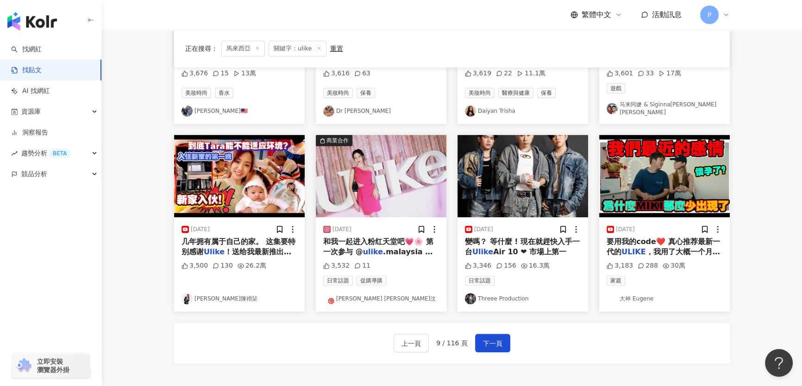
scroll to position [421, 0]
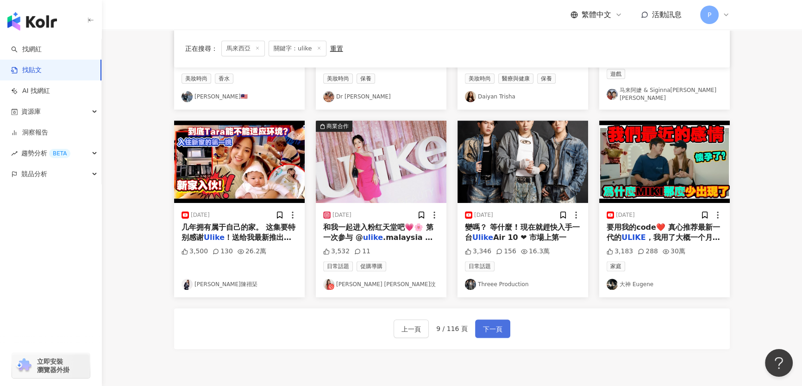
drag, startPoint x: 495, startPoint y: 317, endPoint x: 500, endPoint y: 315, distance: 5.0
click at [385, 320] on button "下一頁" at bounding box center [492, 329] width 35 height 19
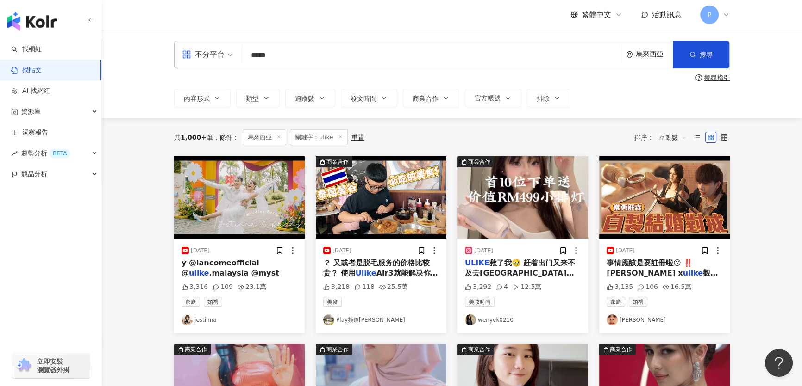
scroll to position [84, 0]
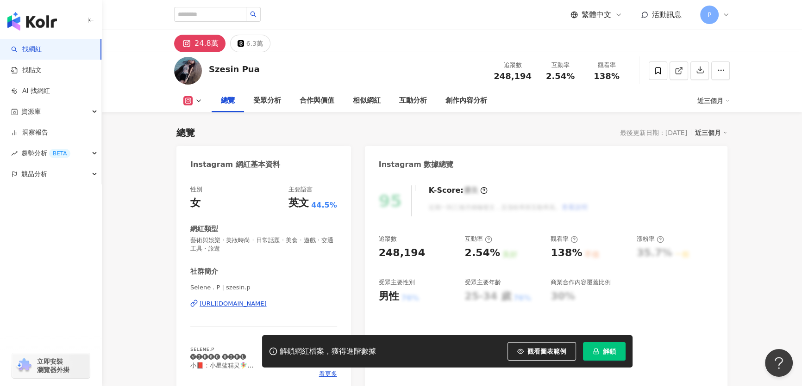
click at [244, 303] on div "https://www.instagram.com/szesin.p/" at bounding box center [232, 304] width 67 height 8
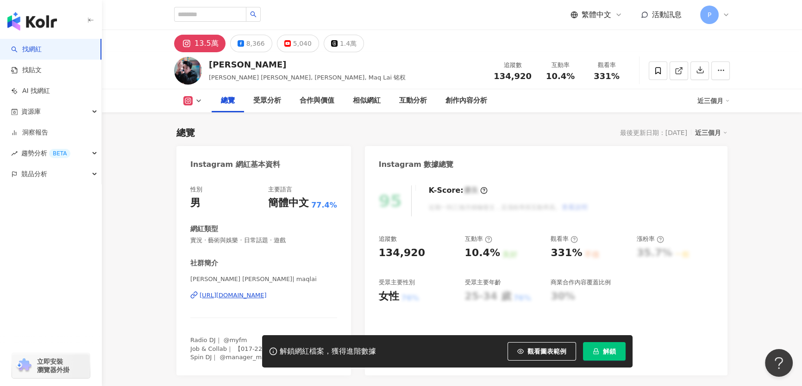
click at [267, 292] on div "https://www.instagram.com/maqlai/" at bounding box center [232, 296] width 67 height 8
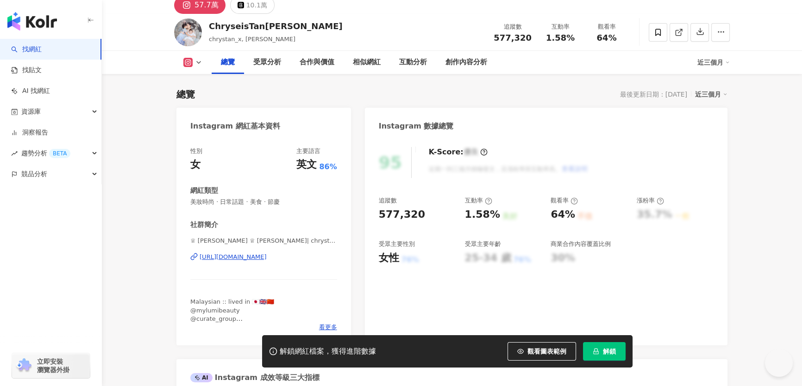
click at [267, 253] on div "[URL][DOMAIN_NAME]" at bounding box center [232, 257] width 67 height 8
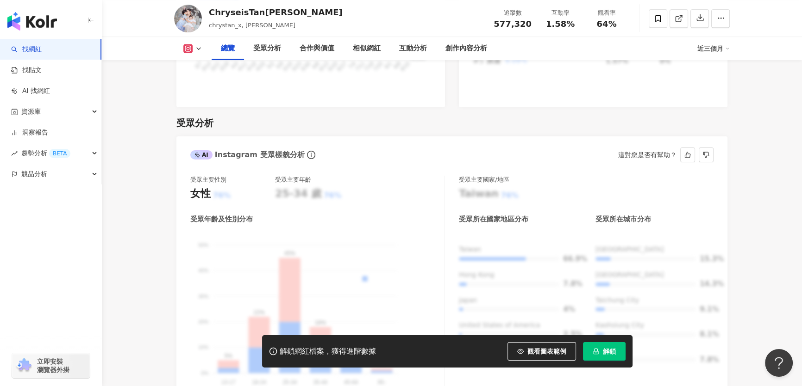
scroll to position [799, 0]
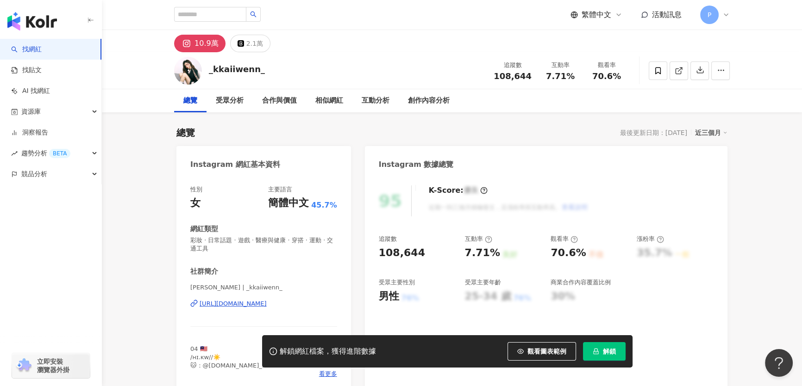
click at [283, 299] on div "张 凯 玟 ᴬᴺᴳᴱᴸ | _kkaiiwenn_ https://www.instagram.com/_kkaiiwenn_/" at bounding box center [263, 311] width 147 height 54
drag, startPoint x: 285, startPoint y: 303, endPoint x: 297, endPoint y: 301, distance: 11.8
click at [267, 304] on div "https://www.instagram.com/_kkaiiwenn_/" at bounding box center [232, 304] width 67 height 8
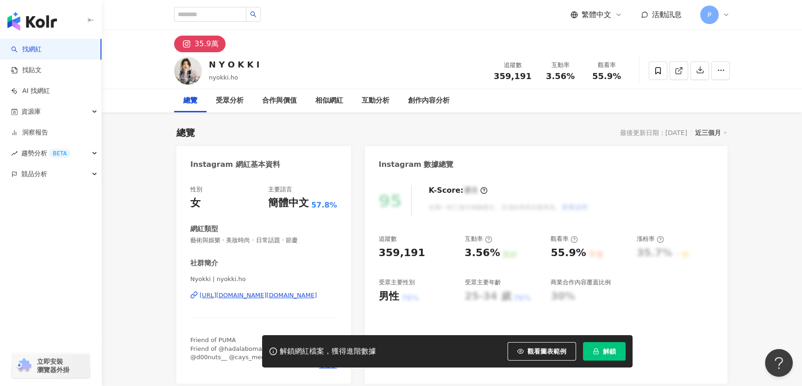
click at [281, 275] on div "Nyokki | nyokki.ho https://www.instagram.com/nyokki.ho/" at bounding box center [263, 302] width 147 height 54
click at [281, 292] on div "https://www.instagram.com/nyokki.ho/" at bounding box center [257, 296] width 117 height 8
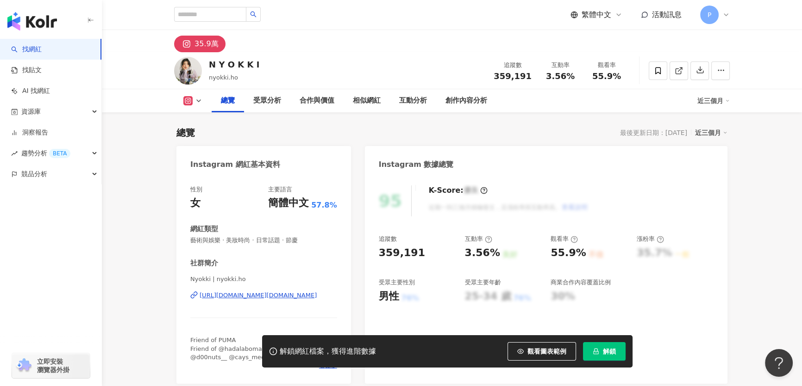
scroll to position [126, 0]
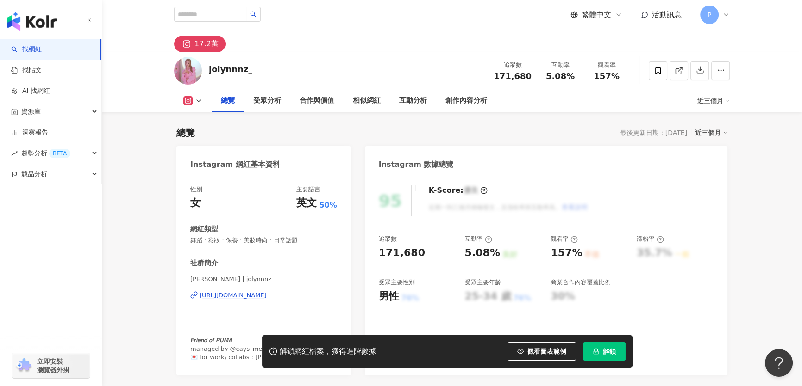
click at [267, 300] on div "https://www.instagram.com/jolynnnz_/" at bounding box center [232, 296] width 67 height 8
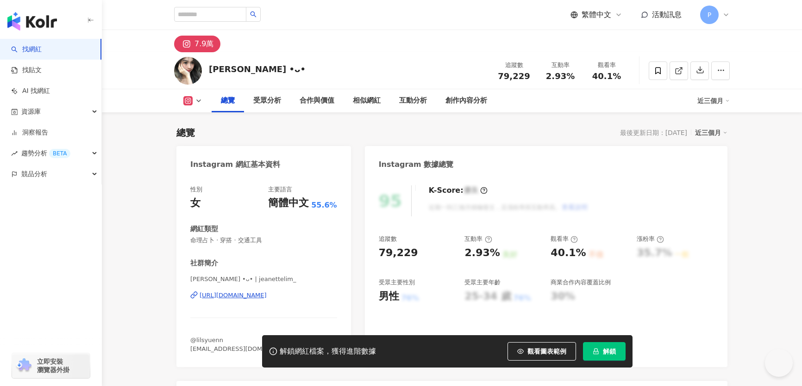
click at [292, 305] on div "怡萱 •ᴗ• | jeanettelim_ https://www.instagram.com/jeanettelim_/" at bounding box center [263, 302] width 147 height 54
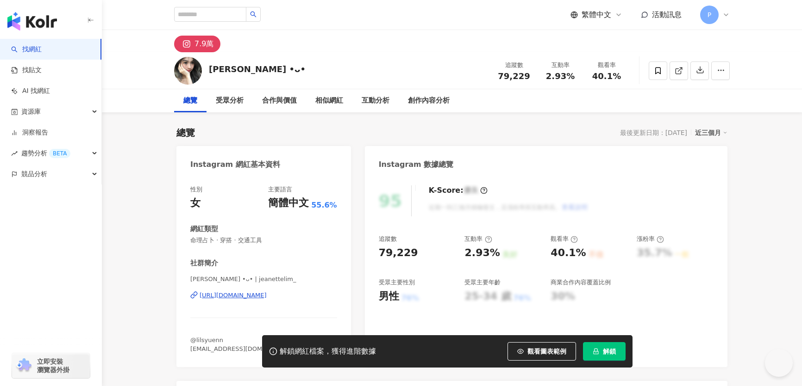
click at [267, 298] on div "https://www.instagram.com/jeanettelim_/" at bounding box center [232, 296] width 67 height 8
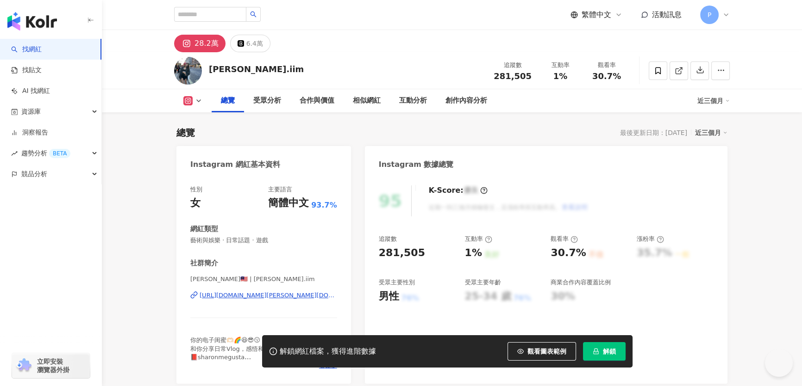
click at [242, 297] on div "[URL][DOMAIN_NAME][PERSON_NAME][DOMAIN_NAME]" at bounding box center [267, 296] width 137 height 8
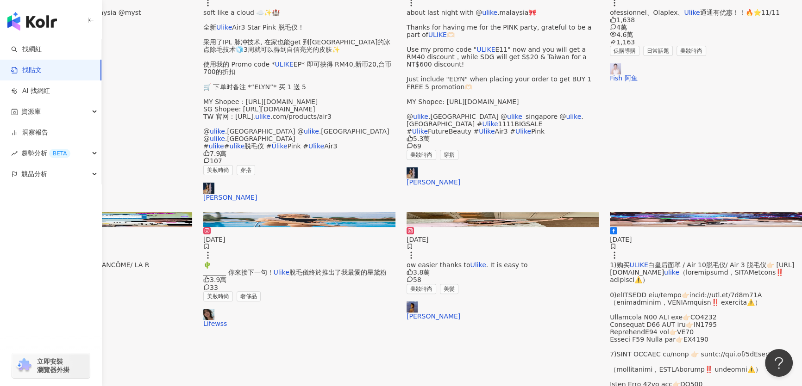
scroll to position [500, 0]
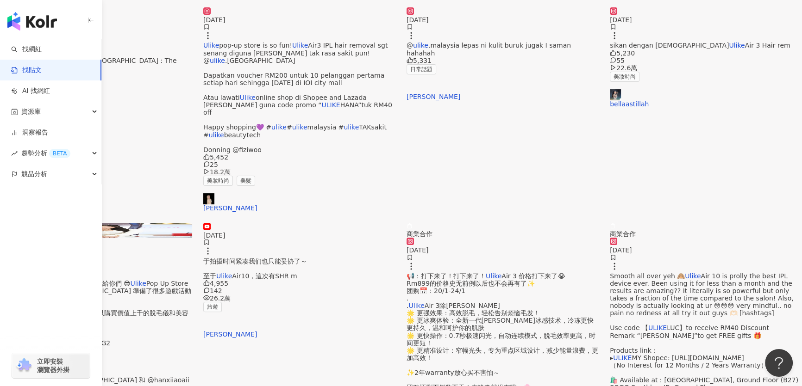
scroll to position [379, 0]
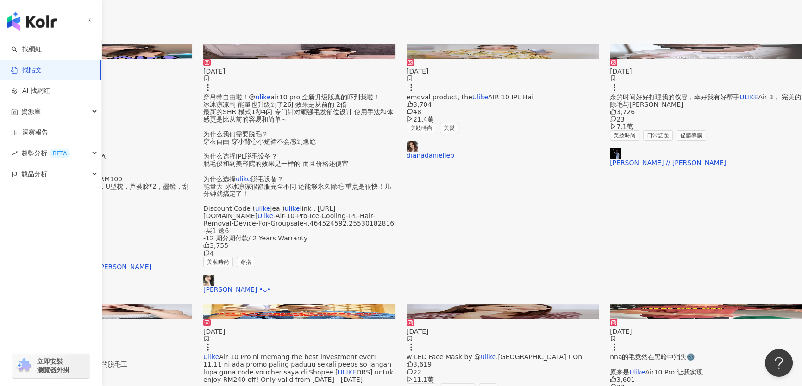
scroll to position [421, 0]
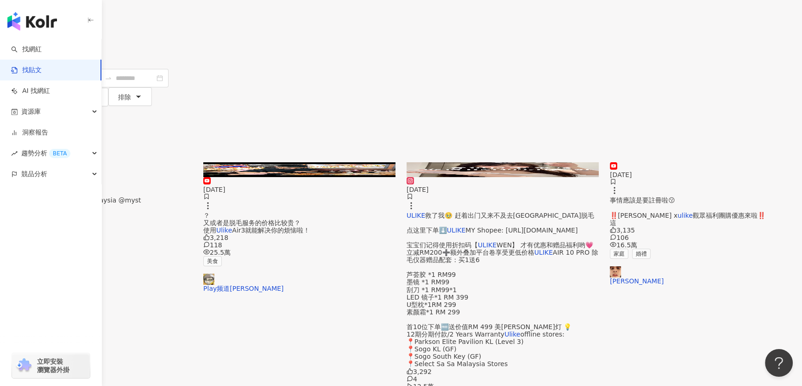
scroll to position [206, 0]
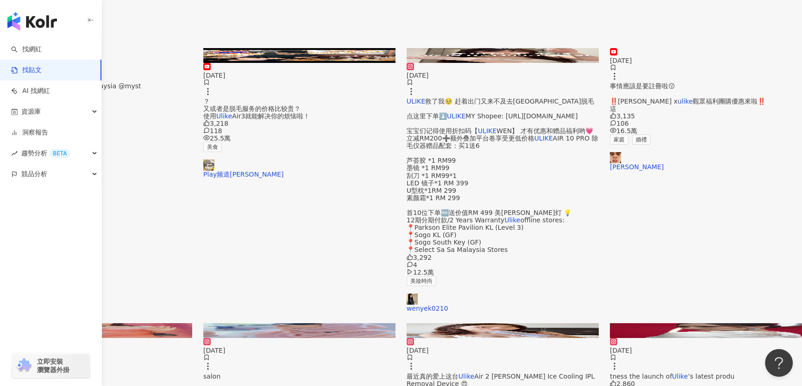
click at [422, 324] on img at bounding box center [502, 331] width 192 height 15
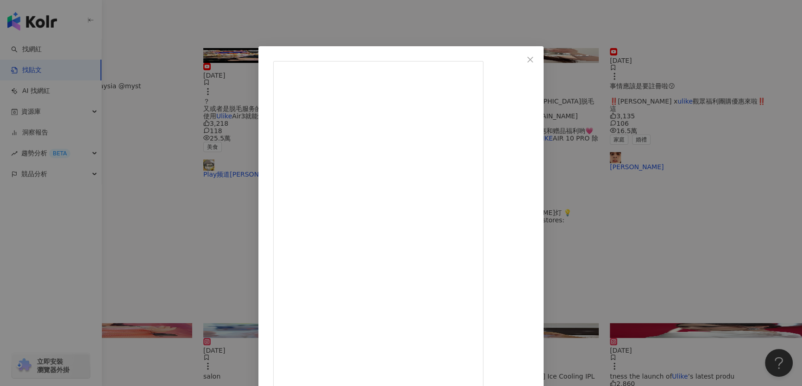
click at [422, 76] on div "Angel 蔡昀希 2025/5/12 最近真的爱上这台 Ulike Air 2 Max Ice Cooling IPL Removal Device 😍 第…" at bounding box center [401, 193] width 802 height 386
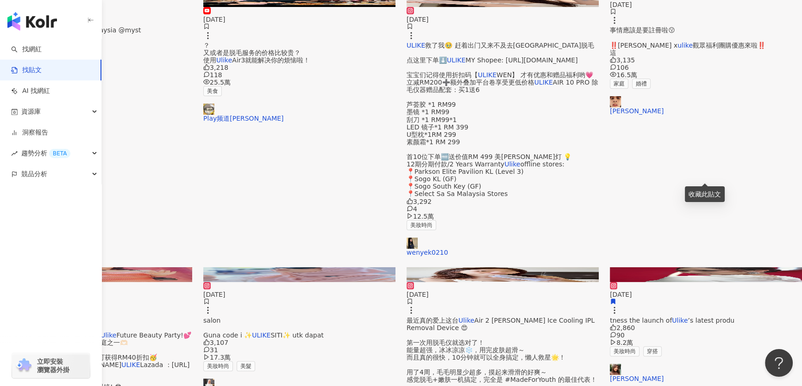
scroll to position [374, 0]
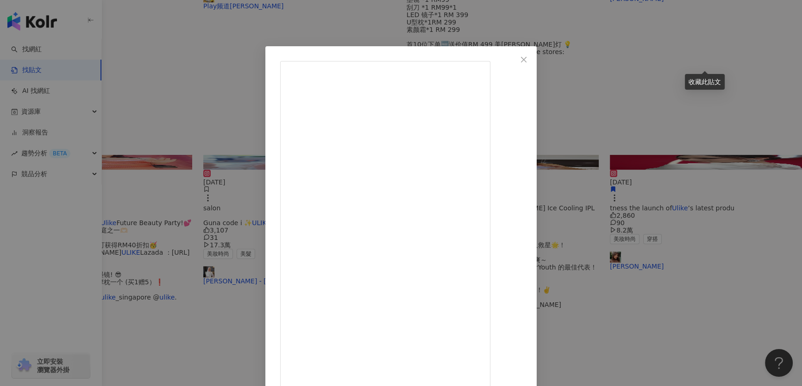
click at [422, 148] on div "Crystal 林妍君 2024/5/12 GRWM💗💗 和毛毛们说拜拜啦！！！ @ulike.malaysia 蓝宝石Air3除毛仪让我实现穿衣自由✨ 13…" at bounding box center [401, 193] width 802 height 386
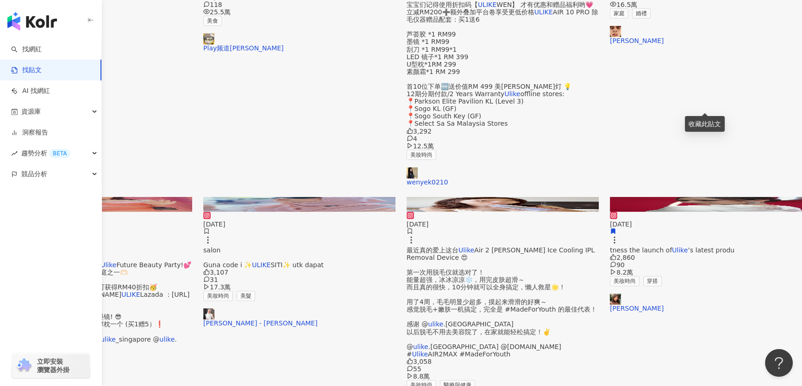
scroll to position [500, 0]
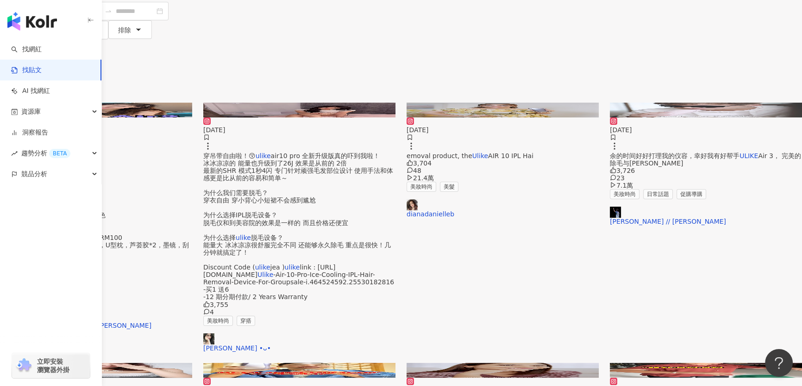
scroll to position [42, 0]
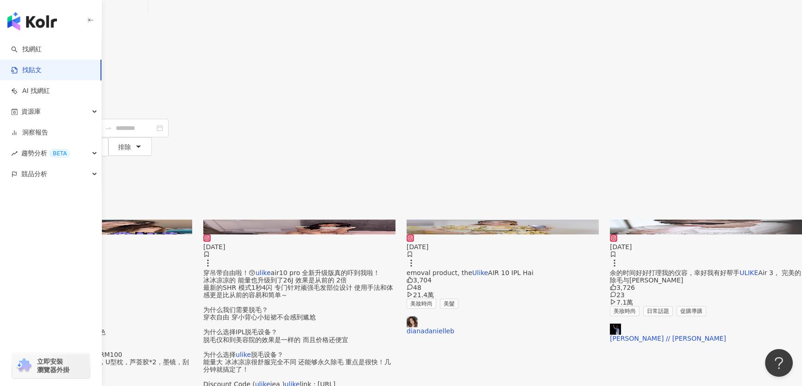
click at [395, 220] on img at bounding box center [299, 227] width 192 height 15
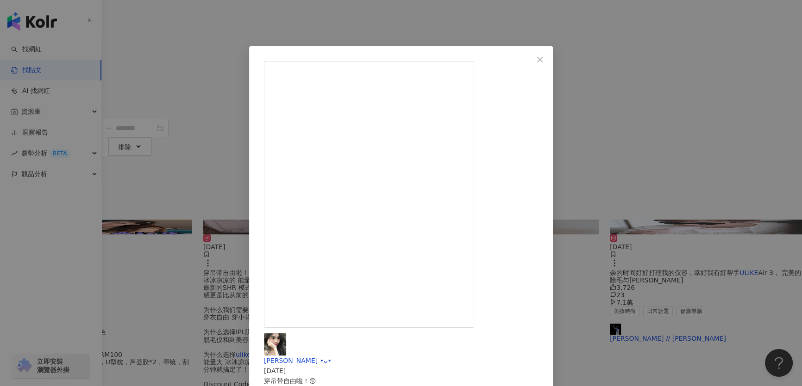
click at [422, 200] on div "怡萱 •ᴗ• 2025/1/12 穿吊带自由啦！😚 ulike air10 pro 全新升级版真的吓到我啦！ 冰冰凉凉的 能量也升级到了26J 效果是从前的 …" at bounding box center [401, 193] width 802 height 386
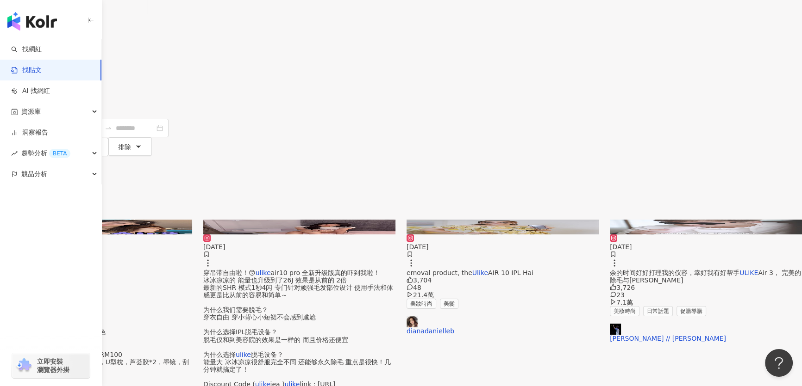
click at [192, 220] on img at bounding box center [96, 227] width 192 height 15
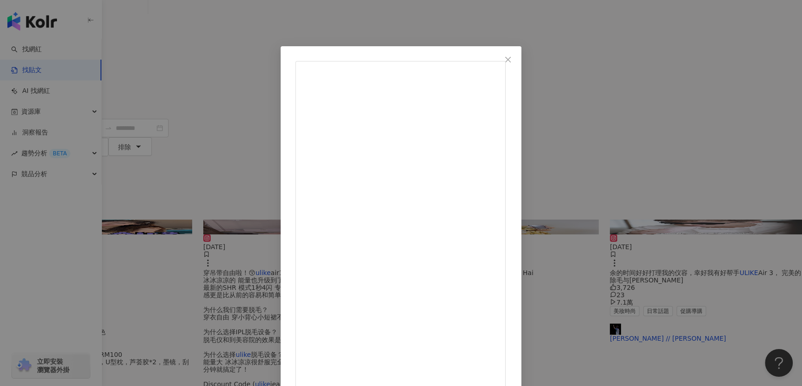
click at [422, 108] on div "Sin yee 🌸Miki Tan🌸 陈金欣仪 2023/12/4 在家享受轻松脱毛 做个精致女孩👧 冰冰凉凉真舒服 @ulike.malaysia 团购活动…" at bounding box center [401, 193] width 802 height 386
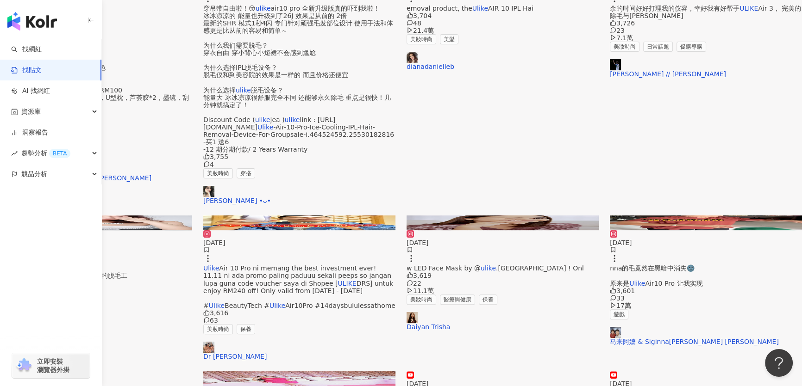
scroll to position [378, 0]
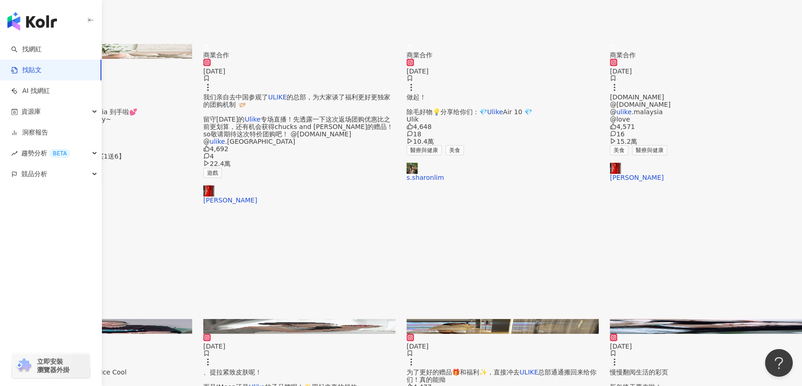
scroll to position [463, 0]
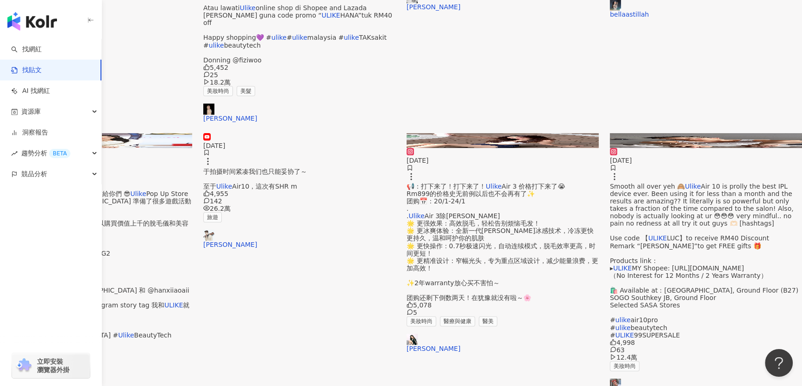
scroll to position [500, 0]
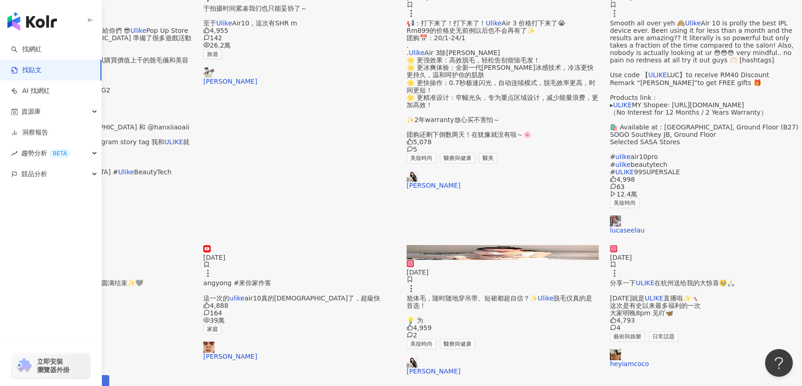
click at [100, 362] on span "下一頁" at bounding box center [89, 384] width 19 height 7
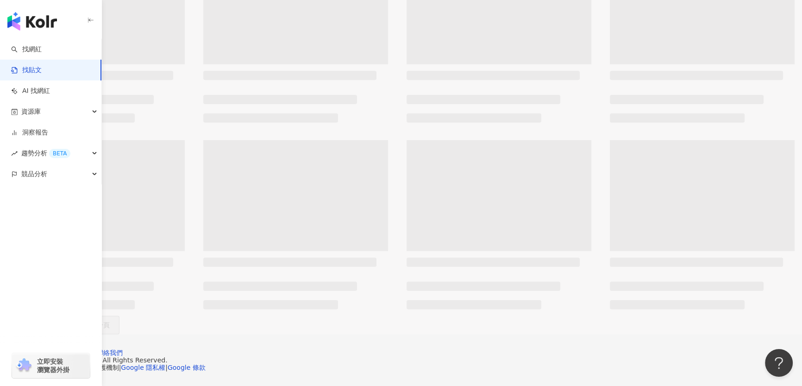
click at [110, 322] on span "下一頁" at bounding box center [99, 325] width 19 height 7
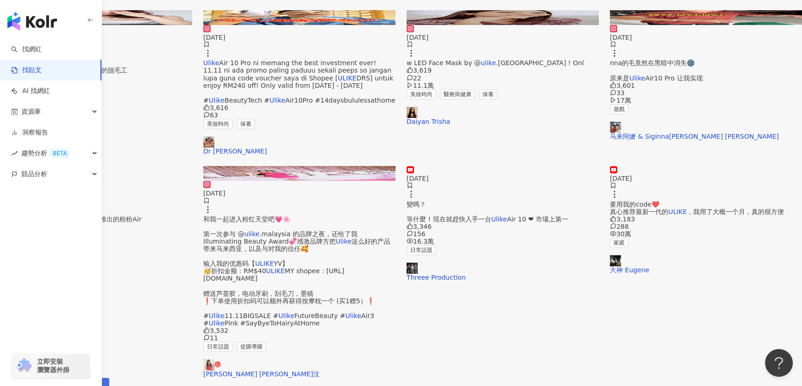
click at [100, 362] on span "下一頁" at bounding box center [89, 387] width 19 height 7
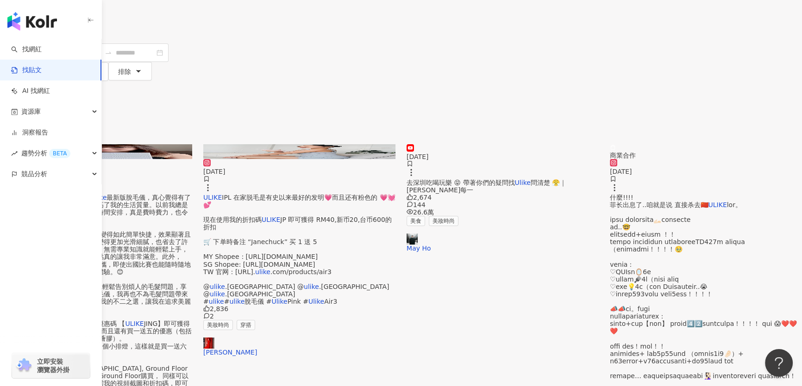
scroll to position [0, 0]
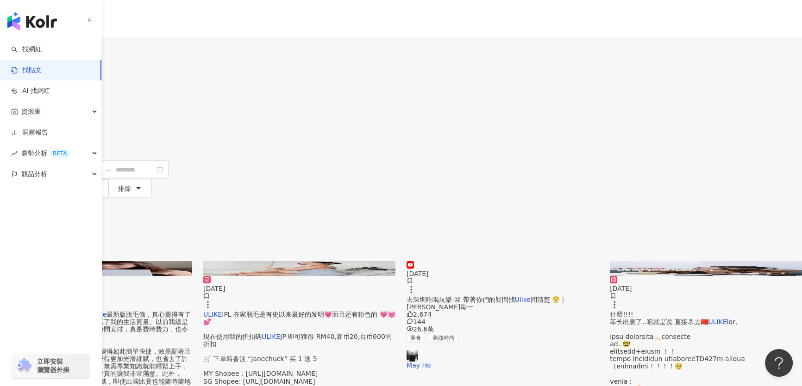
click at [192, 261] on img at bounding box center [96, 268] width 192 height 15
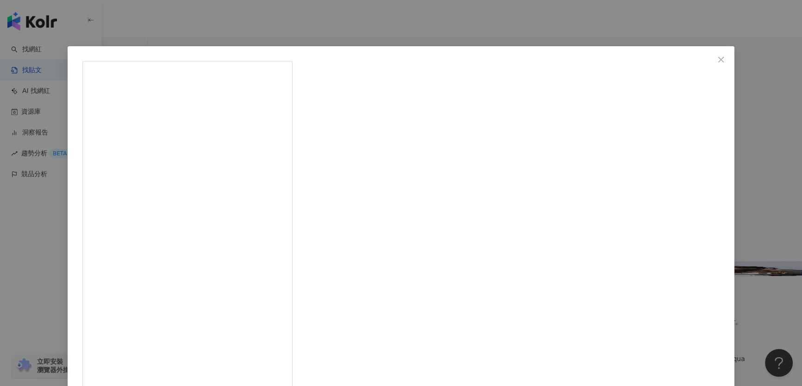
click at [422, 113] on div "LAI PEI JING 赖沛君 👑 2024/6/16 2,838 17 20.8萬 查看原始貼文" at bounding box center [401, 193] width 802 height 386
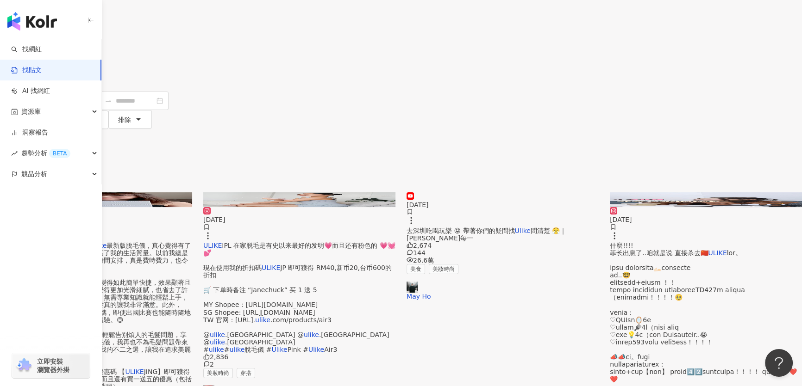
scroll to position [84, 0]
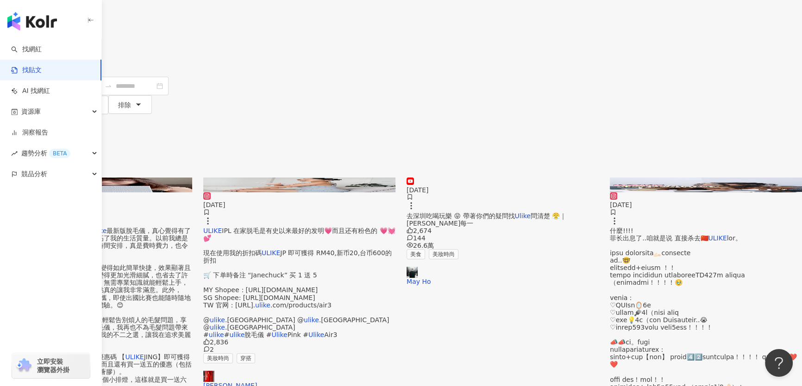
click at [422, 178] on img at bounding box center [706, 185] width 192 height 15
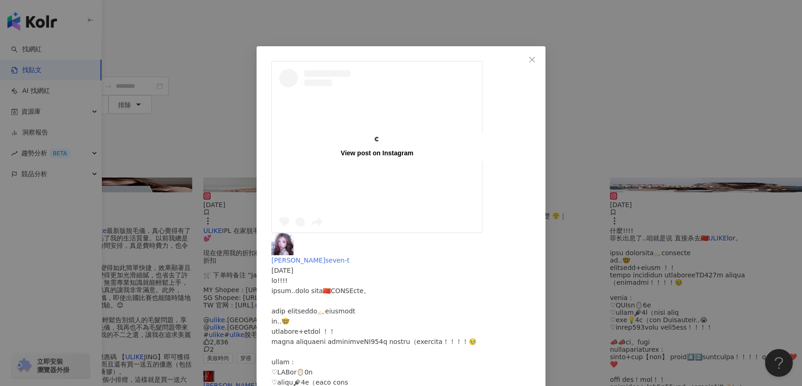
click at [293, 233] on img at bounding box center [282, 244] width 22 height 22
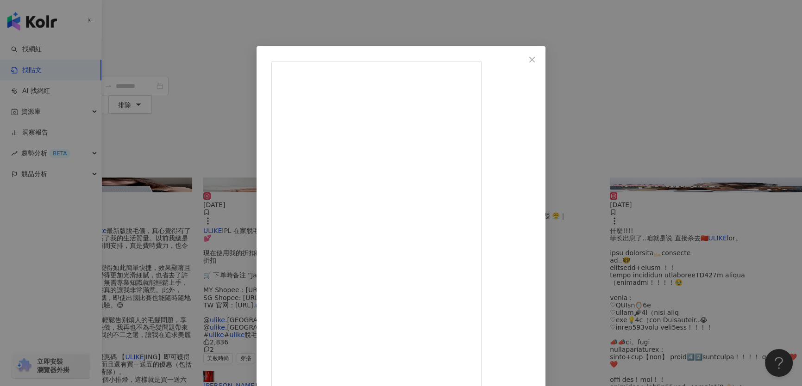
click at [403, 31] on div "姚苡菲 seven-t 2024/4/23 2,746 9 11.4萬 查看原始貼文" at bounding box center [401, 193] width 802 height 386
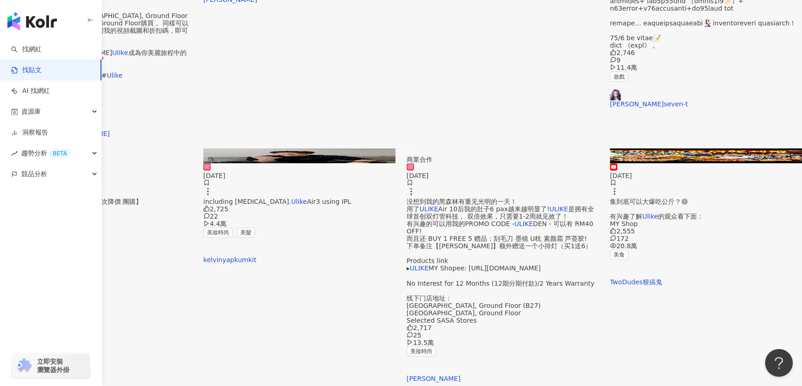
scroll to position [421, 0]
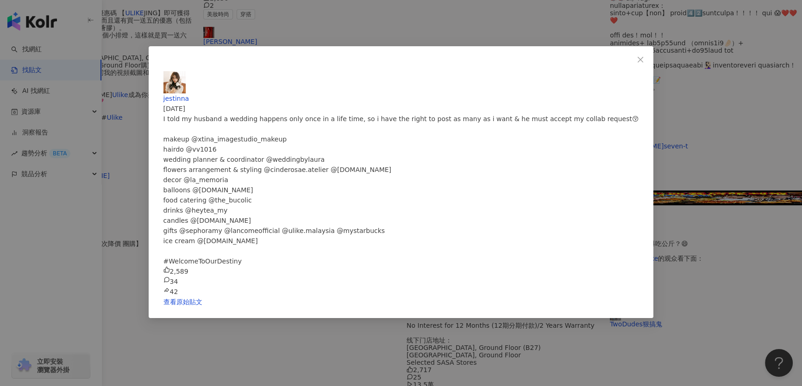
click at [304, 296] on div "jestinna 2023/12/21 I told my husband a wedding happens only once in a life tim…" at bounding box center [401, 193] width 802 height 386
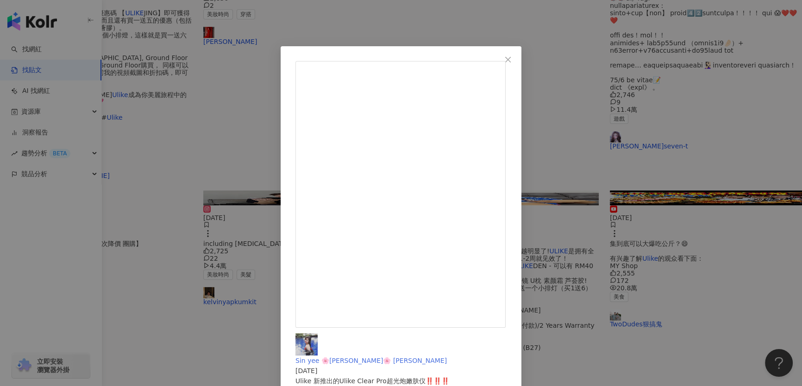
click at [317, 334] on img at bounding box center [306, 345] width 22 height 22
drag, startPoint x: 671, startPoint y: 101, endPoint x: 662, endPoint y: 114, distance: 15.7
click at [422, 102] on div "Sin yee 🌸Miki Tan🌸 陈金欣仪 2025/1/15 Ulike 新推出的Ulike Clear Pro超光炮嫩肤仪‼️‼️‼️ 赶快在新年前变…" at bounding box center [401, 193] width 802 height 386
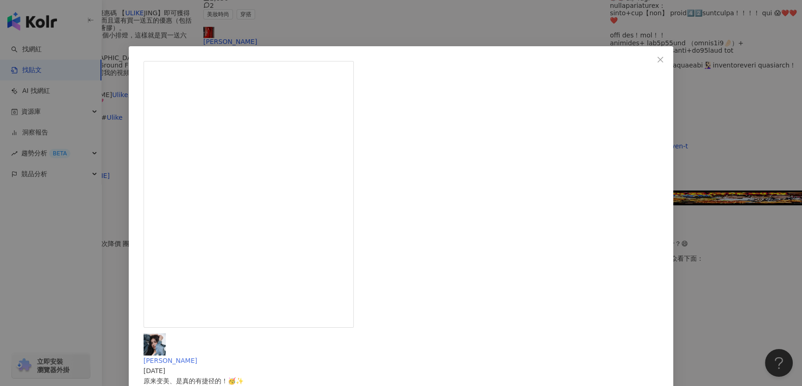
click at [166, 334] on img at bounding box center [154, 345] width 22 height 22
click at [422, 180] on div "VICKIE BEIBEI 2024/7/25 原来变美、是真的有捷径的！🥳✨ . . 大家都不陌生的品牌 ULIKE 如今终于入驻马来西亚 Sa Sa 药妆…" at bounding box center [401, 193] width 802 height 386
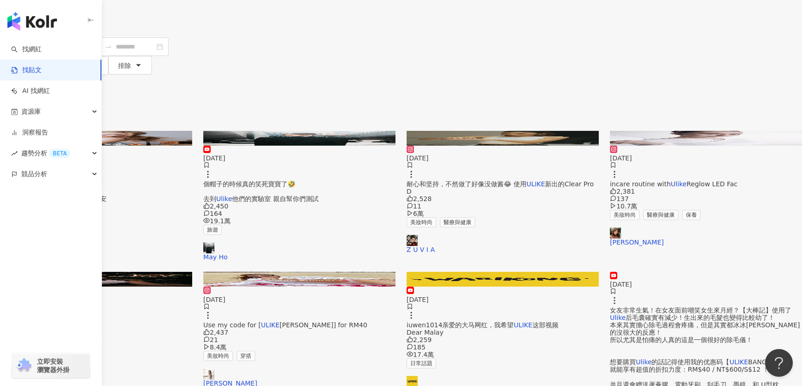
scroll to position [0, 0]
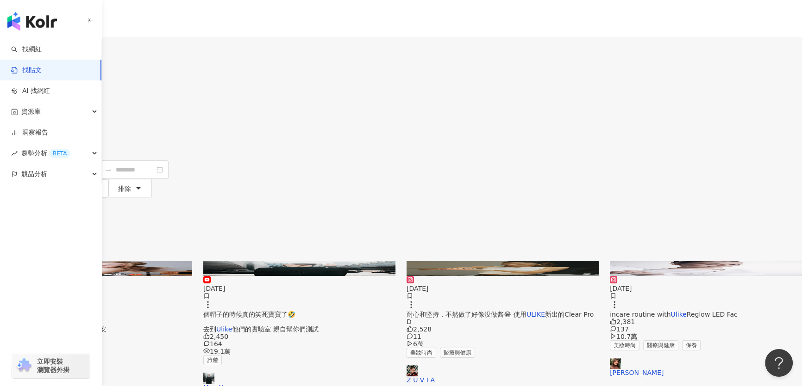
click at [192, 261] on img at bounding box center [96, 268] width 192 height 15
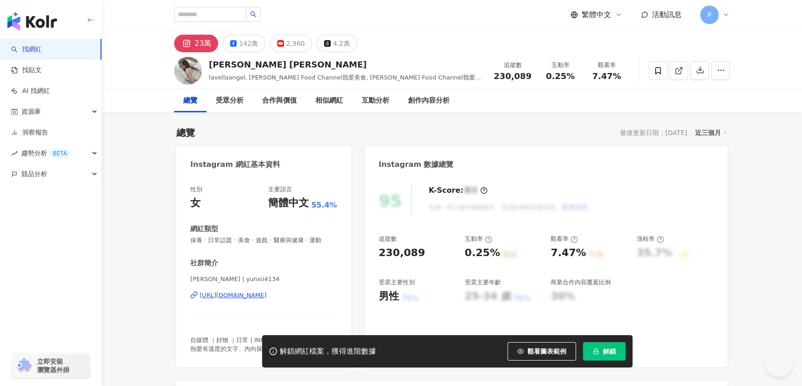
click at [267, 299] on div "https://www.instagram.com/yunxii4134/" at bounding box center [232, 296] width 67 height 8
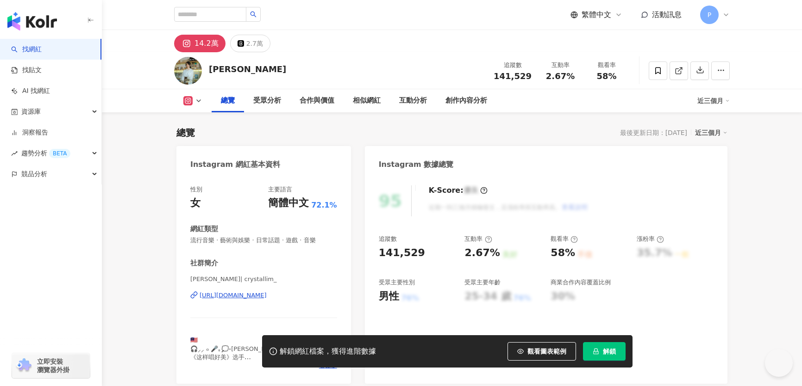
click at [267, 300] on div "[URL][DOMAIN_NAME]" at bounding box center [232, 296] width 67 height 8
click at [267, 293] on div "[URL][DOMAIN_NAME]" at bounding box center [232, 296] width 67 height 8
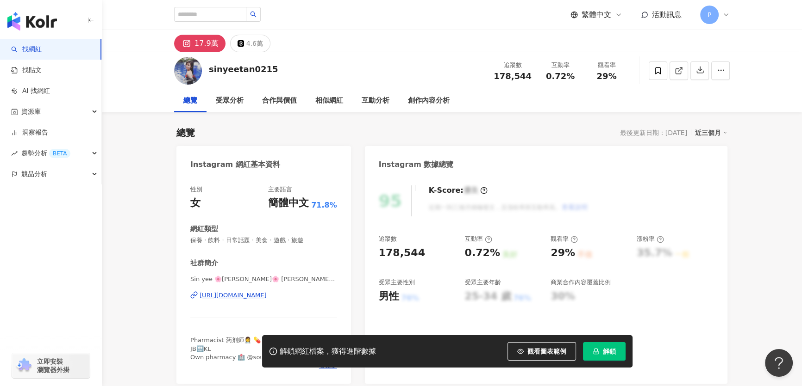
click at [254, 292] on div "https://www.instagram.com/sinyeetan0215/" at bounding box center [232, 296] width 67 height 8
